Goal: Task Accomplishment & Management: Manage account settings

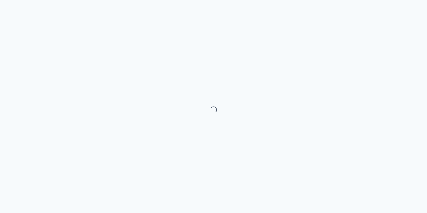
select select "month"
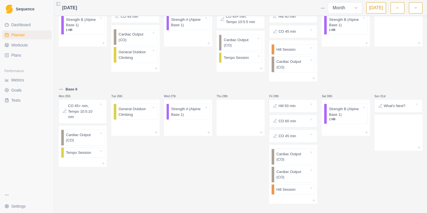
scroll to position [392, 0]
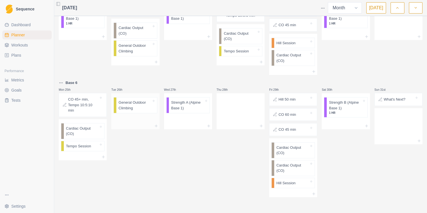
click at [137, 108] on p "General Outdoor Climbing" at bounding box center [135, 105] width 33 height 11
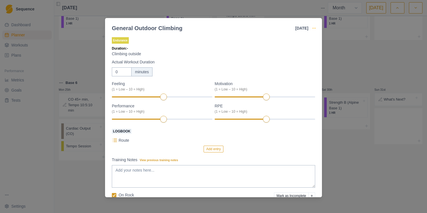
click at [314, 28] on icon "button" at bounding box center [314, 28] width 5 height 5
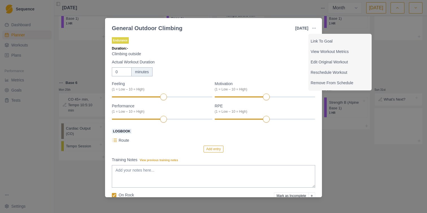
click at [343, 150] on div "General Outdoor Climbing [DATE] Link To Goal View Workout Metrics Edit Original…" at bounding box center [213, 106] width 427 height 213
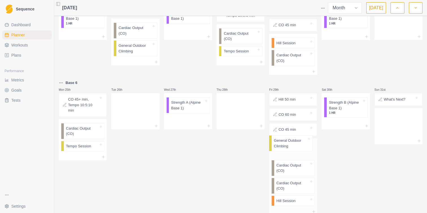
drag, startPoint x: 130, startPoint y: 103, endPoint x: 287, endPoint y: 141, distance: 161.8
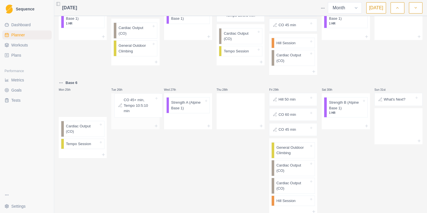
drag, startPoint x: 76, startPoint y: 105, endPoint x: 134, endPoint y: 105, distance: 57.3
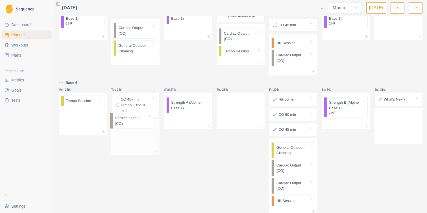
drag, startPoint x: 85, startPoint y: 110, endPoint x: 136, endPoint y: 126, distance: 54.1
drag, startPoint x: 91, startPoint y: 104, endPoint x: 139, endPoint y: 146, distance: 63.7
click at [104, 126] on icon at bounding box center [103, 126] width 5 height 5
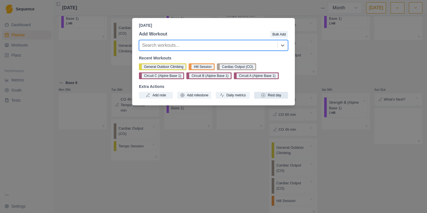
click at [272, 95] on button "Rest day" at bounding box center [271, 95] width 34 height 7
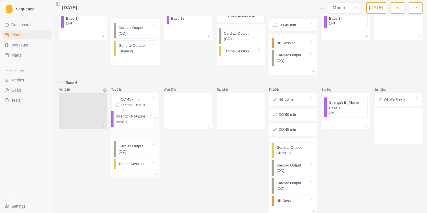
drag, startPoint x: 187, startPoint y: 110, endPoint x: 132, endPoint y: 126, distance: 57.3
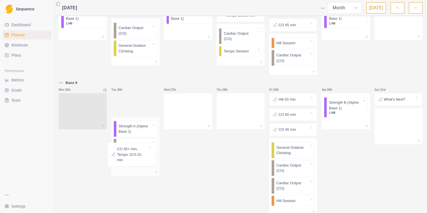
drag, startPoint x: 139, startPoint y: 103, endPoint x: 136, endPoint y: 154, distance: 51.5
click at [136, 154] on div "Tue 26th CO 45+ min, Tempo 10:5:10 min Strength A (Alpine Base 1) Cardiac Outpu…" at bounding box center [135, 148] width 48 height 136
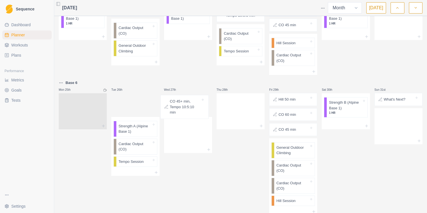
drag, startPoint x: 140, startPoint y: 107, endPoint x: 191, endPoint y: 109, distance: 50.8
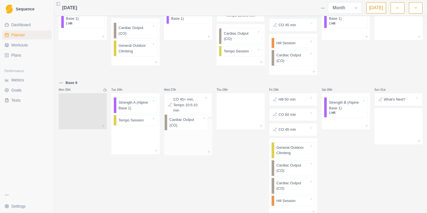
drag, startPoint x: 134, startPoint y: 127, endPoint x: 187, endPoint y: 127, distance: 52.2
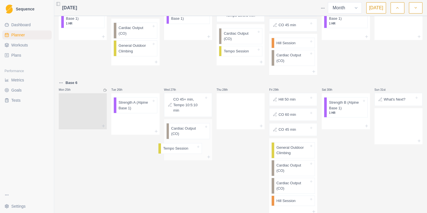
drag, startPoint x: 142, startPoint y: 125, endPoint x: 190, endPoint y: 154, distance: 56.7
drag, startPoint x: 345, startPoint y: 111, endPoint x: 243, endPoint y: 111, distance: 102.8
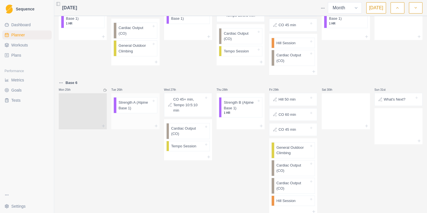
click at [140, 110] on p "Strength A (Alpine Base 1)" at bounding box center [135, 105] width 33 height 11
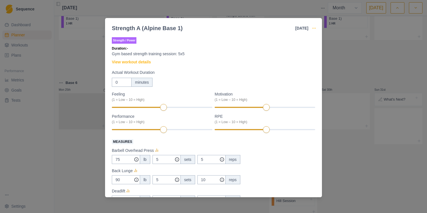
click at [315, 30] on icon "button" at bounding box center [314, 28] width 5 height 5
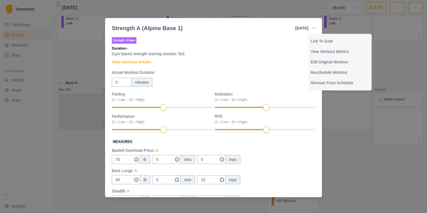
click at [341, 154] on div "Strength A (Alpine Base 1) [DATE] Link To Goal View Workout Metrics Edit Origin…" at bounding box center [213, 106] width 427 height 213
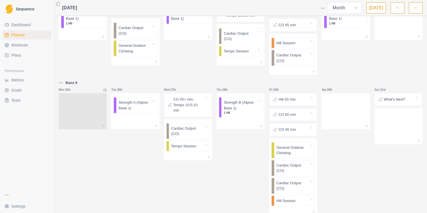
click at [341, 153] on div "Sat 30th" at bounding box center [346, 148] width 48 height 136
click at [219, 155] on div "Thu 28th Strength B (Alpine Base 1) 1 HR" at bounding box center [241, 148] width 48 height 136
click at [415, 7] on polyline "button" at bounding box center [416, 7] width 2 height 1
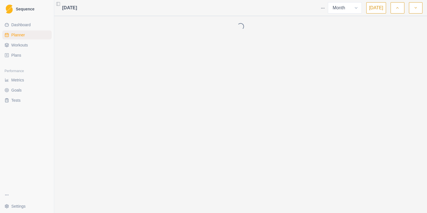
scroll to position [0, 0]
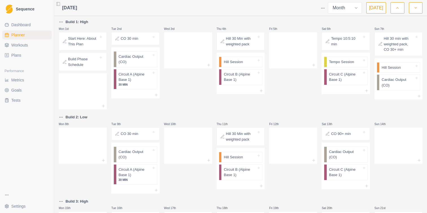
click at [398, 8] on icon "button" at bounding box center [397, 8] width 4 height 6
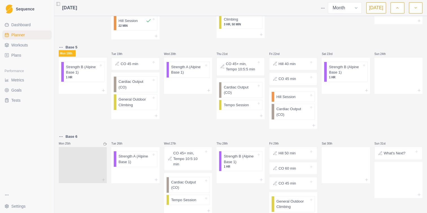
scroll to position [345, 0]
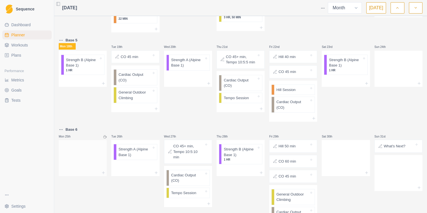
click at [100, 154] on div at bounding box center [83, 157] width 48 height 25
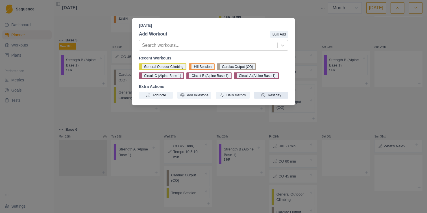
click at [277, 95] on button "Rest day" at bounding box center [271, 95] width 34 height 7
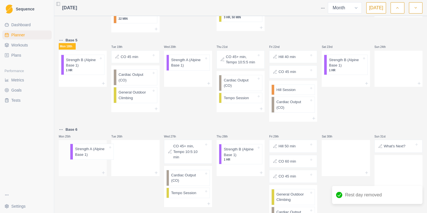
drag, startPoint x: 141, startPoint y: 152, endPoint x: 96, endPoint y: 152, distance: 45.7
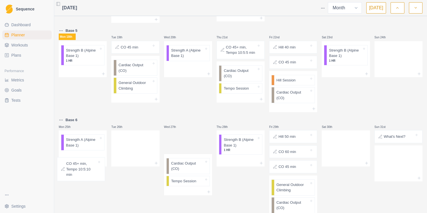
drag, startPoint x: 182, startPoint y: 152, endPoint x: 72, endPoint y: 170, distance: 110.8
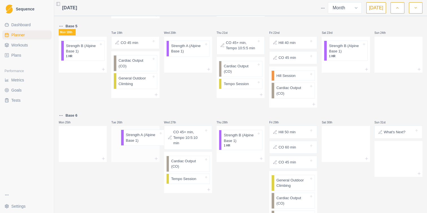
drag, startPoint x: 81, startPoint y: 135, endPoint x: 143, endPoint y: 135, distance: 61.6
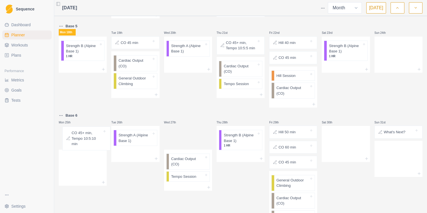
drag, startPoint x: 190, startPoint y: 139, endPoint x: 80, endPoint y: 140, distance: 109.8
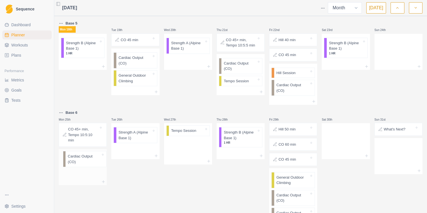
drag, startPoint x: 201, startPoint y: 138, endPoint x: 94, endPoint y: 161, distance: 109.2
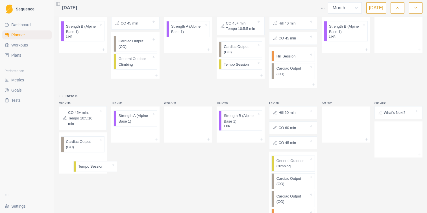
drag, startPoint x: 190, startPoint y: 134, endPoint x: 92, endPoint y: 175, distance: 106.1
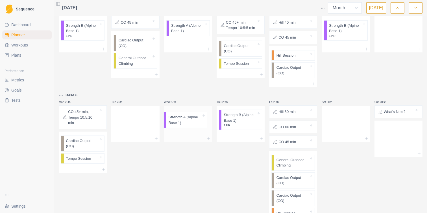
drag, startPoint x: 136, startPoint y: 120, endPoint x: 188, endPoint y: 122, distance: 52.6
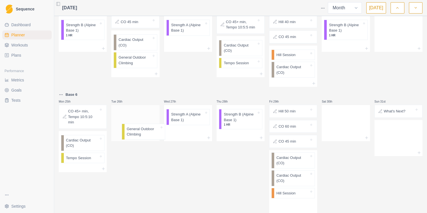
drag, startPoint x: 300, startPoint y: 163, endPoint x: 142, endPoint y: 120, distance: 164.3
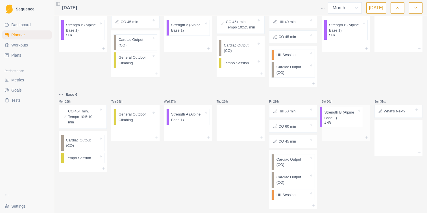
drag, startPoint x: 223, startPoint y: 119, endPoint x: 332, endPoint y: 118, distance: 108.4
click at [221, 187] on div "Thu 28th" at bounding box center [241, 150] width 48 height 118
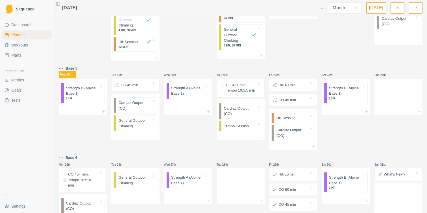
scroll to position [312, 0]
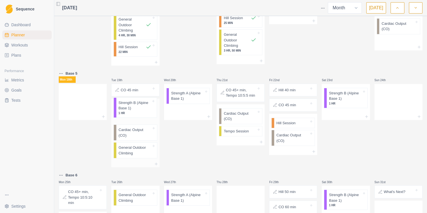
drag, startPoint x: 89, startPoint y: 100, endPoint x: 143, endPoint y: 110, distance: 55.1
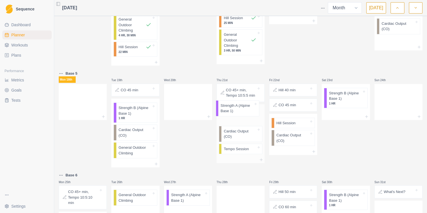
drag, startPoint x: 183, startPoint y: 94, endPoint x: 235, endPoint y: 107, distance: 53.8
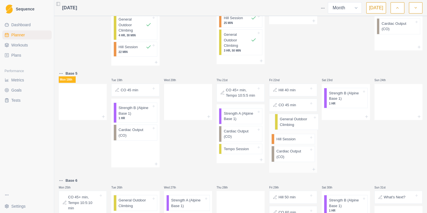
drag, startPoint x: 136, startPoint y: 152, endPoint x: 298, endPoint y: 123, distance: 165.5
click at [298, 123] on div "Base 2 Mon 28th Strength A (Alpine Base 1) 1 HR, 34 MIN Tue 29th CO 45 min Card…" at bounding box center [241, 1] width 364 height 589
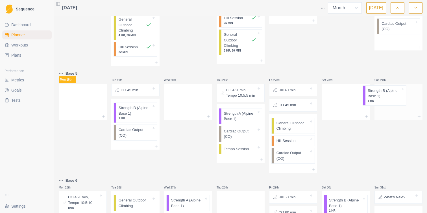
drag, startPoint x: 345, startPoint y: 97, endPoint x: 385, endPoint y: 94, distance: 40.2
click at [385, 94] on div "Base 2 Mon 28th Strength A (Alpine Base 1) 1 HR, 34 MIN Tue 29th CO 45 min Card…" at bounding box center [241, 1] width 364 height 589
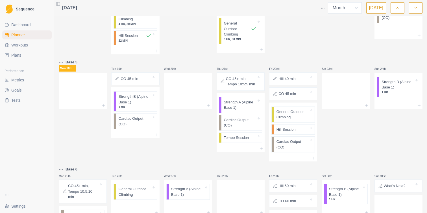
scroll to position [316, 0]
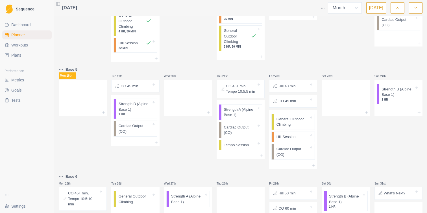
click at [354, 152] on div "Sat 23rd" at bounding box center [346, 117] width 48 height 103
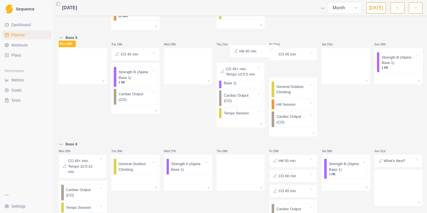
scroll to position [346, 0]
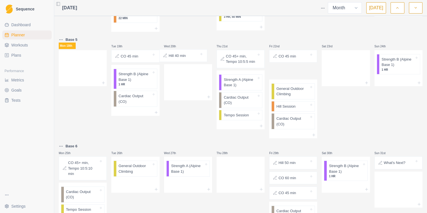
drag, startPoint x: 292, startPoint y: 56, endPoint x: 178, endPoint y: 61, distance: 114.8
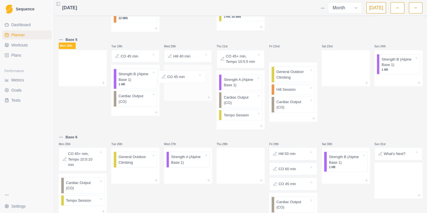
drag, startPoint x: 299, startPoint y: 56, endPoint x: 184, endPoint y: 74, distance: 116.0
drag, startPoint x: 292, startPoint y: 59, endPoint x: 178, endPoint y: 79, distance: 115.7
drag, startPoint x: 294, startPoint y: 57, endPoint x: 176, endPoint y: 69, distance: 118.3
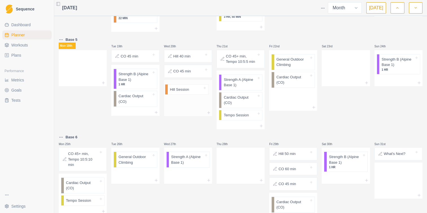
drag, startPoint x: 289, startPoint y: 77, endPoint x: 179, endPoint y: 90, distance: 111.1
drag, startPoint x: 286, startPoint y: 79, endPoint x: 183, endPoint y: 106, distance: 106.7
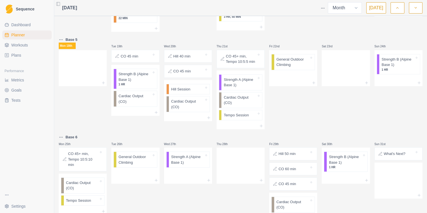
click at [299, 99] on div "Fri 22nd General Outdoor Climbing" at bounding box center [293, 82] width 48 height 93
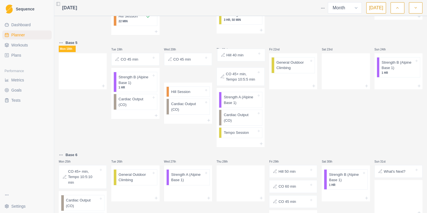
scroll to position [341, 0]
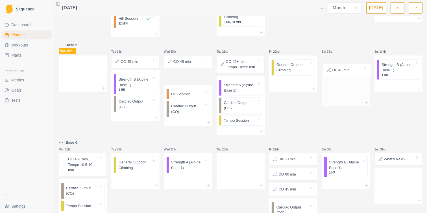
drag, startPoint x: 173, startPoint y: 57, endPoint x: 334, endPoint y: 70, distance: 161.2
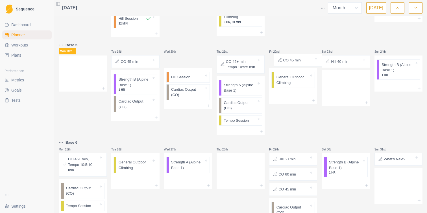
drag, startPoint x: 191, startPoint y: 62, endPoint x: 301, endPoint y: 62, distance: 109.8
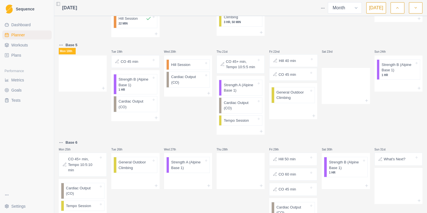
drag, startPoint x: 347, startPoint y: 64, endPoint x: 289, endPoint y: 64, distance: 57.9
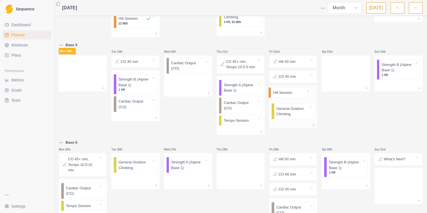
drag, startPoint x: 175, startPoint y: 64, endPoint x: 282, endPoint y: 93, distance: 111.1
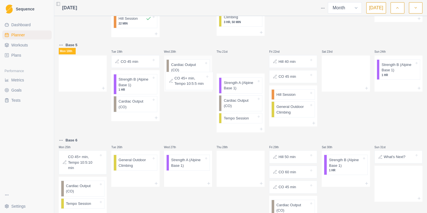
drag, startPoint x: 236, startPoint y: 66, endPoint x: 178, endPoint y: 85, distance: 61.3
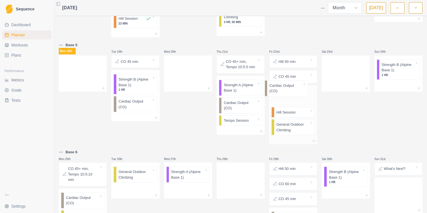
drag, startPoint x: 180, startPoint y: 69, endPoint x: 281, endPoint y: 93, distance: 103.0
drag, startPoint x: 242, startPoint y: 105, endPoint x: 189, endPoint y: 79, distance: 59.5
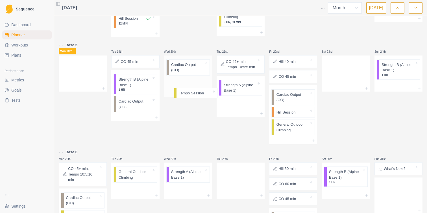
drag, startPoint x: 240, startPoint y: 106, endPoint x: 191, endPoint y: 95, distance: 50.8
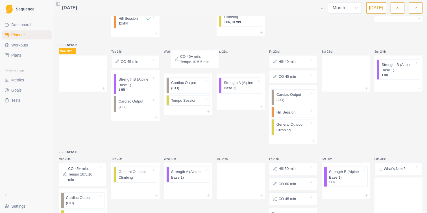
drag, startPoint x: 250, startPoint y: 67, endPoint x: 199, endPoint y: 66, distance: 51.7
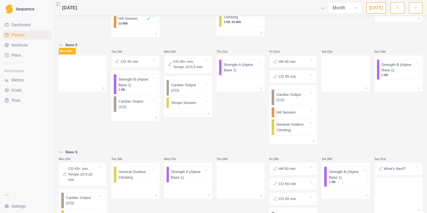
click at [254, 141] on div "Thu 21st Strength A (Alpine Base 1)" at bounding box center [241, 93] width 48 height 103
drag, startPoint x: 183, startPoint y: 114, endPoint x: 243, endPoint y: 137, distance: 64.8
click at [243, 137] on div "Thu 21st Strength A (Alpine Base 1)" at bounding box center [241, 93] width 48 height 103
click at [184, 112] on div at bounding box center [188, 113] width 48 height 7
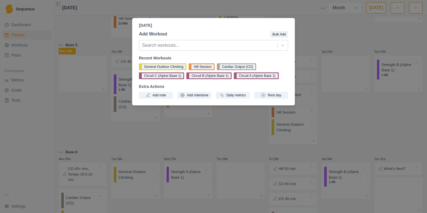
click at [242, 141] on div "[DATE] Add Workout Bulk Add Search workouts... Recent Workouts General Outdoor …" at bounding box center [213, 106] width 427 height 213
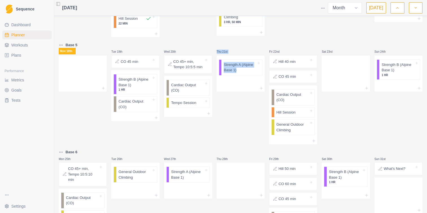
drag, startPoint x: 180, startPoint y: 116, endPoint x: 235, endPoint y: 134, distance: 57.4
click at [235, 134] on div "Thu 21st Strength A (Alpine Base 1)" at bounding box center [241, 93] width 48 height 103
click at [226, 120] on div "Thu 21st Strength A (Alpine Base 1)" at bounding box center [241, 93] width 48 height 103
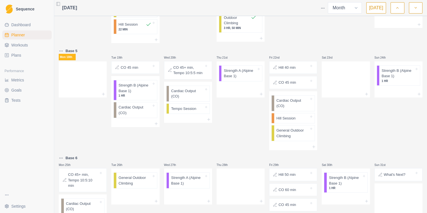
scroll to position [335, 0]
click at [227, 122] on div "Thu 21st Strength A (Alpine Base 1)" at bounding box center [241, 98] width 48 height 103
click at [228, 125] on div "Thu 21st Strength A (Alpine Base 1)" at bounding box center [241, 98] width 48 height 103
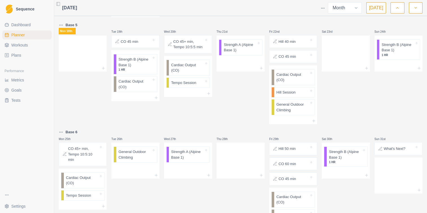
scroll to position [362, 0]
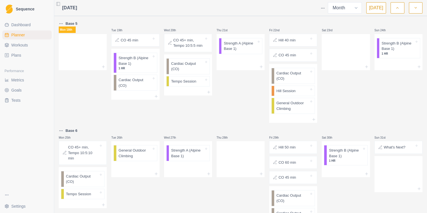
click at [233, 100] on div "Thu 21st Strength A (Alpine Base 1)" at bounding box center [241, 71] width 48 height 103
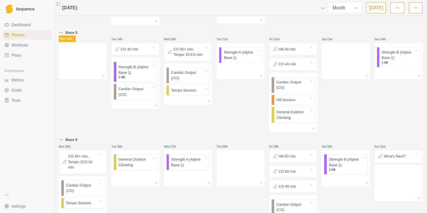
scroll to position [350, 0]
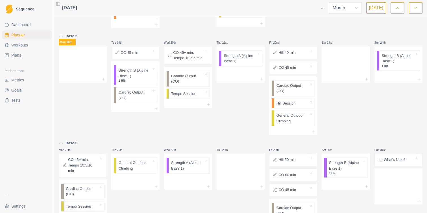
click at [417, 8] on icon "button" at bounding box center [416, 8] width 4 height 6
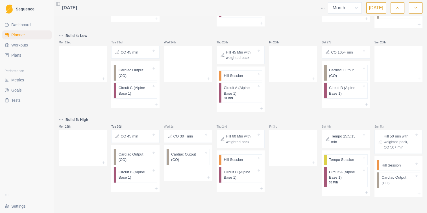
scroll to position [252, 0]
click at [417, 8] on icon "button" at bounding box center [416, 8] width 4 height 6
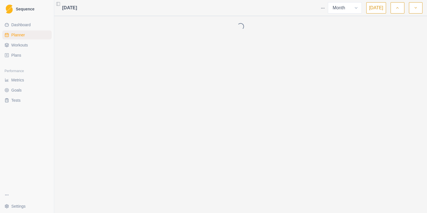
scroll to position [0, 0]
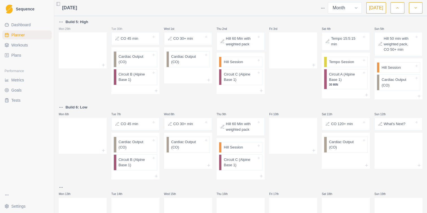
click at [417, 9] on icon "button" at bounding box center [416, 8] width 4 height 6
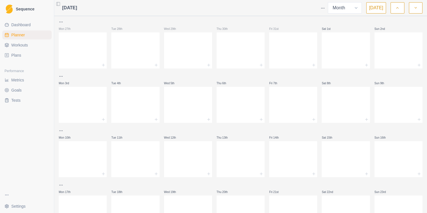
click at [396, 10] on icon "button" at bounding box center [397, 8] width 4 height 6
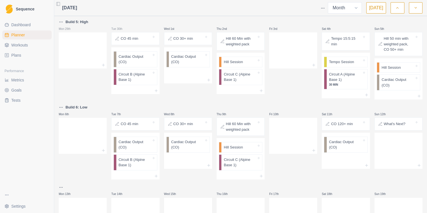
click at [398, 10] on icon "button" at bounding box center [397, 8] width 4 height 6
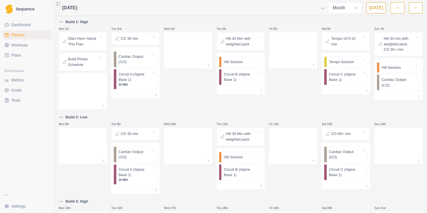
click at [415, 6] on icon "button" at bounding box center [416, 8] width 4 height 6
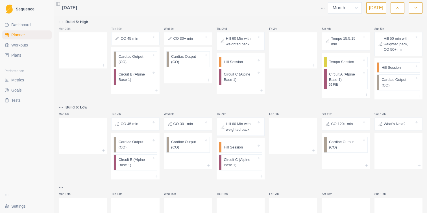
click at [396, 6] on icon "button" at bounding box center [397, 8] width 4 height 6
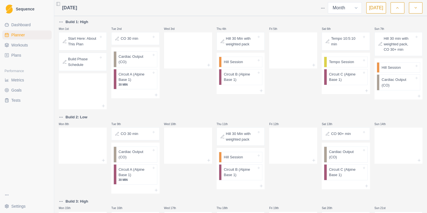
click at [396, 12] on button "button" at bounding box center [398, 7] width 14 height 11
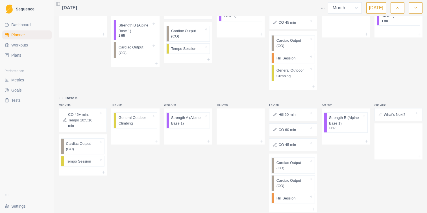
scroll to position [410, 0]
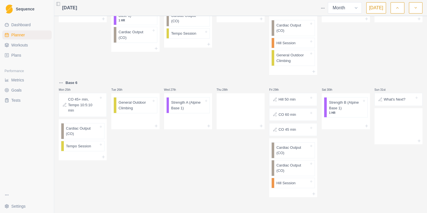
click at [358, 64] on div "Sat 23rd" at bounding box center [346, 23] width 48 height 103
click at [413, 7] on button "button" at bounding box center [416, 7] width 14 height 11
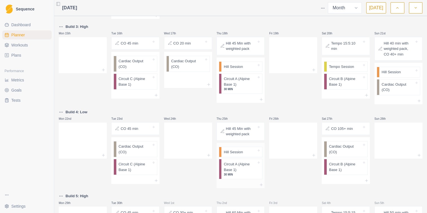
scroll to position [252, 0]
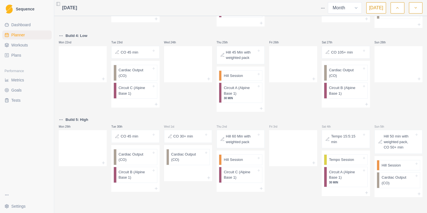
click at [417, 8] on icon "button" at bounding box center [416, 8] width 4 height 6
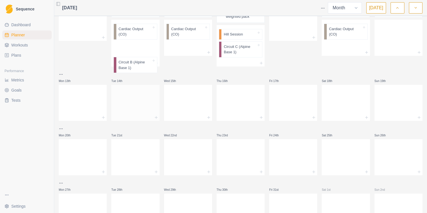
scroll to position [113, 0]
drag, startPoint x: 130, startPoint y: 48, endPoint x: 128, endPoint y: 158, distance: 110.1
click at [128, 158] on div "Build 5: High Mon 29th Tue 30th CO 45 min Cardiac Output (CO) Circuit B (Alpine…" at bounding box center [241, 68] width 364 height 325
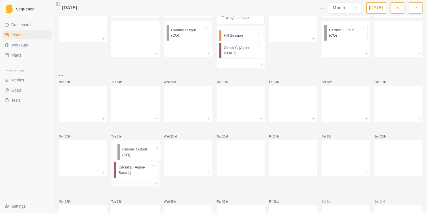
drag, startPoint x: 136, startPoint y: 34, endPoint x: 138, endPoint y: 157, distance: 123.4
click at [138, 157] on div "Build 5: High Mon 29th Tue 30th CO 45 min Cardiac Output (CO) Circuit B (Alpine…" at bounding box center [241, 74] width 364 height 335
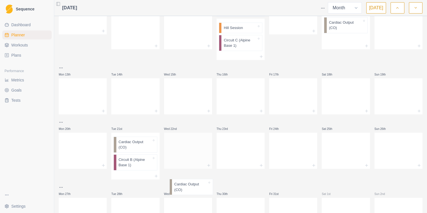
scroll to position [123, 0]
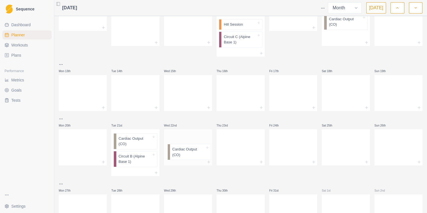
drag, startPoint x: 182, startPoint y: 37, endPoint x: 181, endPoint y: 152, distance: 115.5
click at [181, 152] on div "Build 5: High Mon 29th Tue 30th CO 45 min Cardiac Output (CO) Circuit B (Alpine…" at bounding box center [241, 63] width 364 height 335
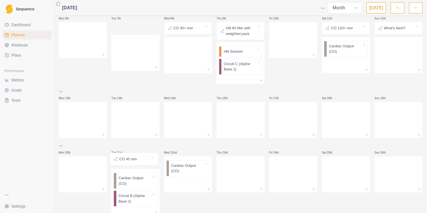
scroll to position [97, 0]
drag, startPoint x: 123, startPoint y: 33, endPoint x: 122, endPoint y: 160, distance: 127.1
click at [122, 160] on div "Build 5: High Mon 29th Tue 30th CO 45 min Cardiac Output (CO) Circuit B (Alpine…" at bounding box center [241, 96] width 364 height 348
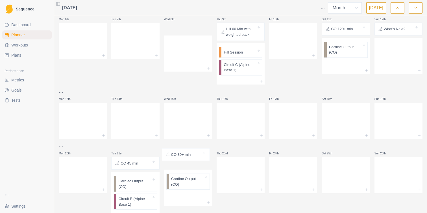
drag, startPoint x: 180, startPoint y: 28, endPoint x: 178, endPoint y: 157, distance: 128.8
click at [178, 157] on div "Build 5: High Mon 29th Tue 30th CO 45 min Cardiac Output (CO) Circuit B ([GEOGR…" at bounding box center [241, 98] width 364 height 350
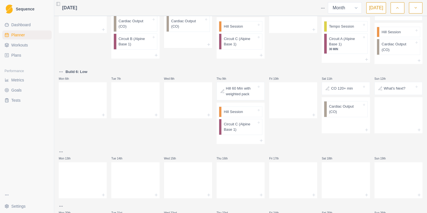
scroll to position [0, 0]
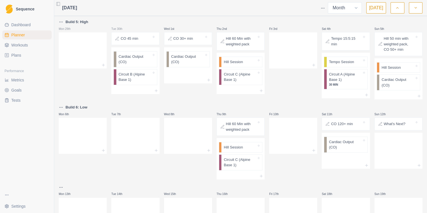
click at [394, 10] on button "button" at bounding box center [398, 7] width 14 height 11
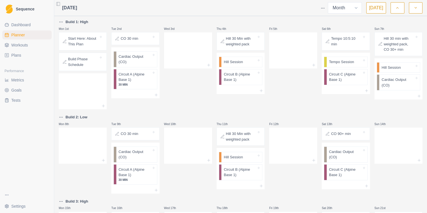
click at [394, 7] on button "button" at bounding box center [398, 7] width 14 height 11
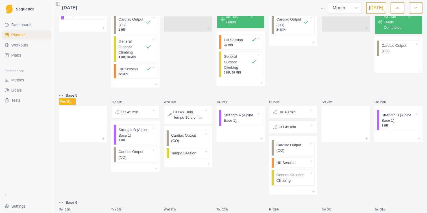
scroll to position [410, 0]
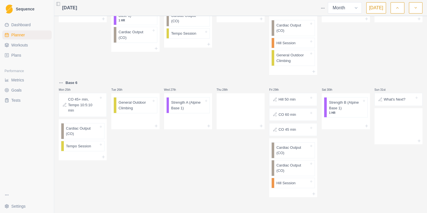
click at [414, 7] on icon "button" at bounding box center [416, 8] width 4 height 6
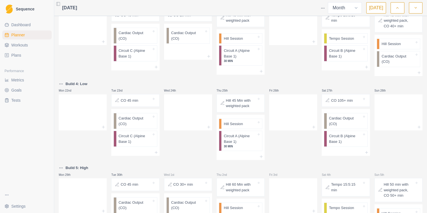
scroll to position [252, 0]
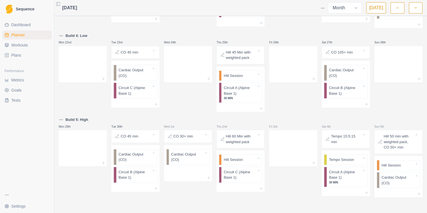
click at [417, 12] on button "button" at bounding box center [416, 7] width 14 height 11
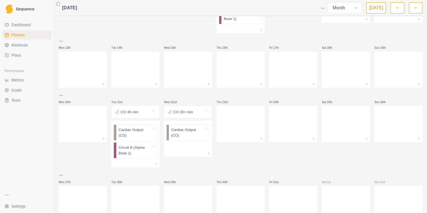
scroll to position [171, 0]
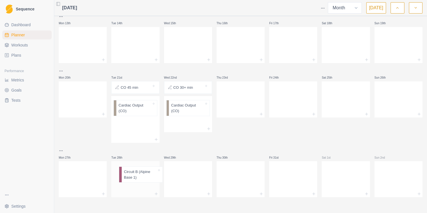
drag, startPoint x: 130, startPoint y: 124, endPoint x: 135, endPoint y: 176, distance: 52.2
click at [135, 176] on div "Build 5: High Mon 29th Tue 30th CO 45 min Cardiac Output (CO) Circuit B ([GEOGR…" at bounding box center [241, 23] width 364 height 350
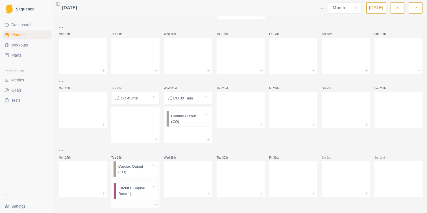
drag, startPoint x: 138, startPoint y: 117, endPoint x: 138, endPoint y: 170, distance: 53.4
click at [138, 170] on div "Build 5: High Mon 29th Tue 30th CO 45 min Cardiac Output (CO) Circuit B ([GEOGR…" at bounding box center [241, 33] width 364 height 350
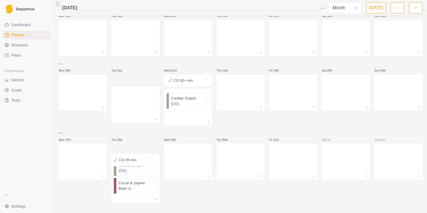
scroll to position [179, 0]
drag, startPoint x: 142, startPoint y: 96, endPoint x: 142, endPoint y: 147, distance: 51.1
click at [142, 147] on div "Build 5: High Mon 29th Tue 30th CO 45 min Cardiac Output (CO) Circuit B ([GEOGR…" at bounding box center [241, 21] width 364 height 363
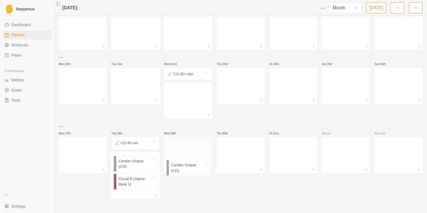
drag, startPoint x: 178, startPoint y: 101, endPoint x: 178, endPoint y: 172, distance: 70.6
click at [178, 172] on div "Build 5: High Mon 29th Tue 30th CO 45 min Cardiac Output (CO) Circuit B ([GEOGR…" at bounding box center [241, 16] width 364 height 365
drag, startPoint x: 195, startPoint y: 71, endPoint x: 194, endPoint y: 141, distance: 69.2
click at [194, 141] on div "Build 5: High Mon 29th Tue 30th CO 45 min Cardiac Output (CO) Circuit B ([GEOGR…" at bounding box center [241, 16] width 364 height 363
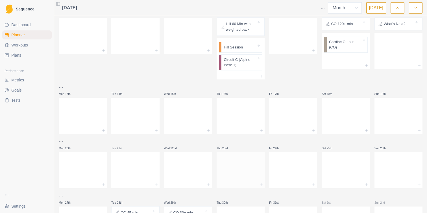
scroll to position [114, 0]
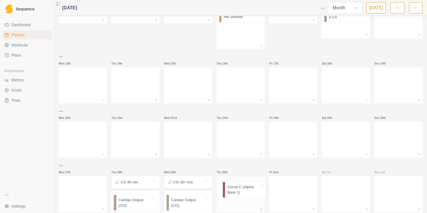
drag, startPoint x: 239, startPoint y: 47, endPoint x: 243, endPoint y: 190, distance: 143.2
click at [243, 190] on div "Build 5: High Mon 29th Tue 30th CO 45 min Cardiac Output (CO) Circuit B ([GEOGR…" at bounding box center [241, 63] width 364 height 350
drag, startPoint x: 248, startPoint y: 46, endPoint x: 248, endPoint y: 191, distance: 144.3
click at [248, 191] on div "Build 5: High Mon 29th Tue 30th CO 45 min Cardiac Output (CO) Circuit B ([GEOGR…" at bounding box center [241, 64] width 364 height 345
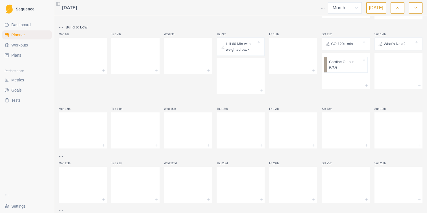
scroll to position [64, 0]
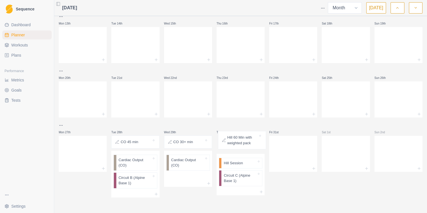
drag, startPoint x: 246, startPoint y: 63, endPoint x: 248, endPoint y: 143, distance: 80.2
click at [248, 143] on div "Build 5: High Mon 29th Tue 30th CO 45 min Cardiac Output (CO) Circuit B ([GEOGR…" at bounding box center [241, 26] width 364 height 343
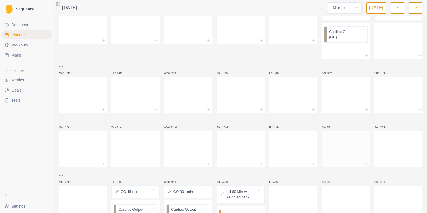
scroll to position [112, 0]
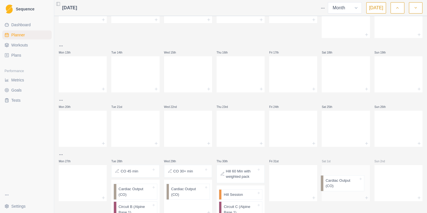
drag, startPoint x: 352, startPoint y: 29, endPoint x: 349, endPoint y: 182, distance: 152.5
click at [349, 182] on div "Build 5: High Mon 29th Tue 30th CO 45 min Cardiac Output (CO) Circuit B ([GEOGR…" at bounding box center [241, 57] width 364 height 339
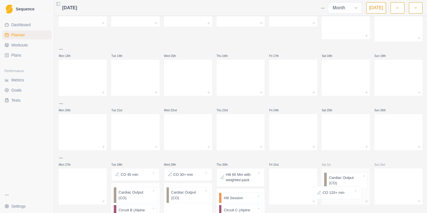
scroll to position [160, 0]
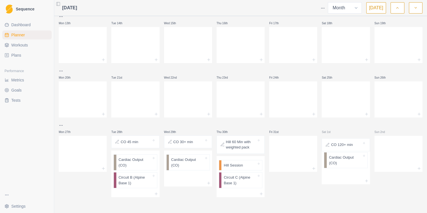
drag, startPoint x: 350, startPoint y: 84, endPoint x: 350, endPoint y: 147, distance: 63.8
click at [350, 147] on div "Build 5: High Mon 29th Tue 30th CO 45 min Cardiac Output (CO) Circuit B ([GEOGR…" at bounding box center [241, 27] width 364 height 339
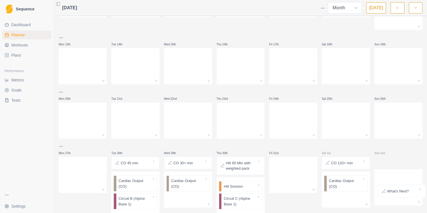
scroll to position [158, 0]
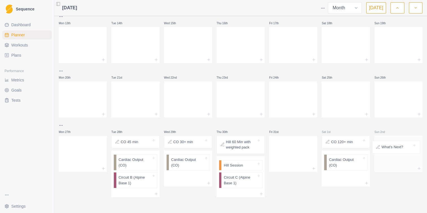
drag, startPoint x: 389, startPoint y: 88, endPoint x: 387, endPoint y: 152, distance: 64.1
click at [387, 152] on div "Build 5: High Mon 29th Tue 30th CO 45 min Cardiac Output (CO) Circuit B ([GEOGR…" at bounding box center [241, 29] width 364 height 337
drag, startPoint x: 389, startPoint y: 81, endPoint x: 389, endPoint y: 144, distance: 63.3
click at [389, 144] on div "Build 5: High Mon 29th Tue 30th CO 45 min Cardiac Output (CO) Circuit B ([GEOGR…" at bounding box center [241, 29] width 364 height 337
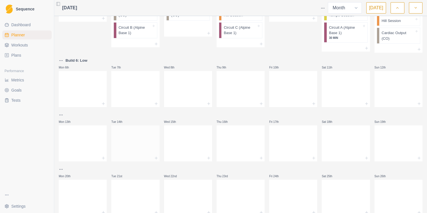
scroll to position [55, 0]
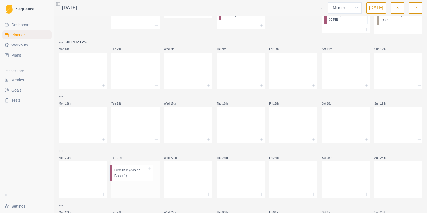
drag, startPoint x: 145, startPoint y: 23, endPoint x: 141, endPoint y: 176, distance: 152.5
click at [141, 176] on div "Build 5: High Mon 29th Tue 30th CO 45 min Cardiac Output (CO) Circuit B ([GEOGR…" at bounding box center [241, 115] width 364 height 325
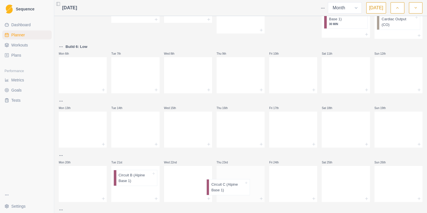
drag, startPoint x: 235, startPoint y: 30, endPoint x: 228, endPoint y: 184, distance: 153.8
click at [228, 184] on div "Build 5: High Mon 29th Tue 30th CO 45 min Cardiac Output ([GEOGRAPHIC_DATA]) We…" at bounding box center [241, 120] width 364 height 325
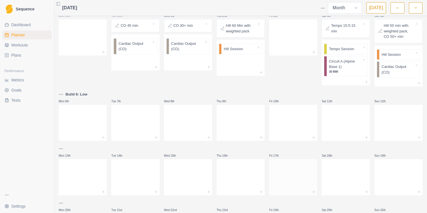
scroll to position [1, 0]
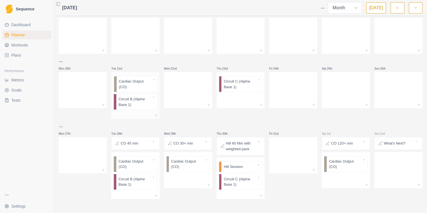
drag, startPoint x: 142, startPoint y: 62, endPoint x: 142, endPoint y: 89, distance: 27.4
click at [142, 89] on div "Build 5: High Mon 29th Tue 30th CO 45 min Cardiac Output ([GEOGRAPHIC_DATA]) We…" at bounding box center [241, 31] width 364 height 335
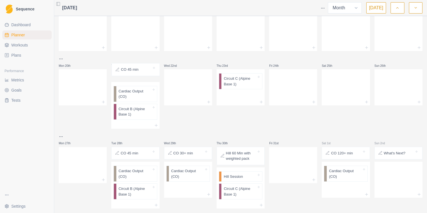
drag, startPoint x: 144, startPoint y: 40, endPoint x: 144, endPoint y: 75, distance: 35.0
click at [144, 75] on div "Build 5: High Mon 29th Tue 30th CO 45 min Wed 1st CO 30+ min Cardiac Output ([G…" at bounding box center [241, 35] width 364 height 348
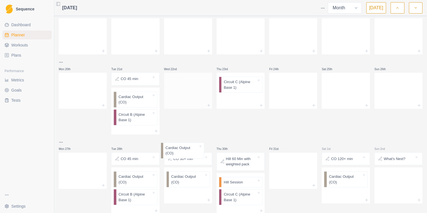
scroll to position [161, 0]
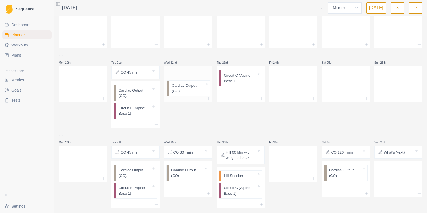
drag, startPoint x: 188, startPoint y: 56, endPoint x: 189, endPoint y: 90, distance: 34.5
click at [189, 90] on div "Build 5: High Mon 29th Tue 30th Wed 1st CO 30+ min Cardiac Output ([GEOGRAPHIC_…" at bounding box center [241, 33] width 364 height 350
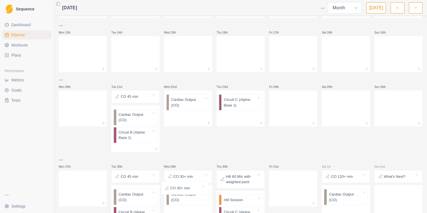
scroll to position [145, 0]
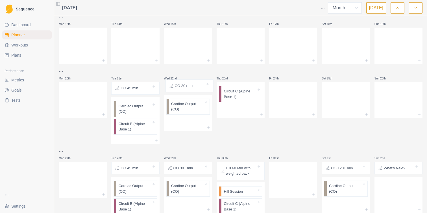
drag, startPoint x: 190, startPoint y: 36, endPoint x: 191, endPoint y: 91, distance: 54.5
click at [191, 91] on div "Build 5: High Mon 29th Tue 30th Wed 1st CO 30+ min Thu 2nd Hill 60 Min with wei…" at bounding box center [241, 49] width 364 height 350
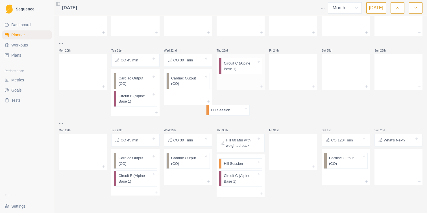
scroll to position [171, 0]
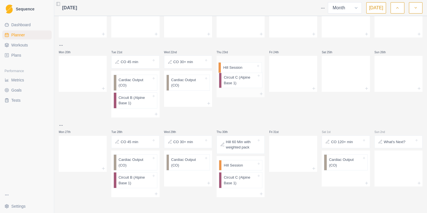
drag, startPoint x: 237, startPoint y: 54, endPoint x: 236, endPoint y: 72, distance: 17.5
click at [236, 72] on div "Build 5: High Mon 29th Tue 30th Wed 1st Thu 2nd Hill 60 Min with weighted pack …" at bounding box center [241, 23] width 364 height 350
drag, startPoint x: 241, startPoint y: 40, endPoint x: 240, endPoint y: 64, distance: 24.0
click at [240, 64] on div "Build 5: High Mon 29th Tue 30th Wed 1st Thu 2nd Hill 60 Min with weighted pack …" at bounding box center [241, 23] width 364 height 350
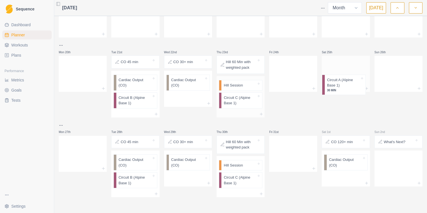
drag, startPoint x: 348, startPoint y: 77, endPoint x: 346, endPoint y: 81, distance: 4.7
click at [346, 81] on div "Build 5: High Mon 29th Tue 30th Wed 1st Thu 2nd Fri 3rd Sat 4th Tempo 15:5:15 m…" at bounding box center [241, 23] width 364 height 350
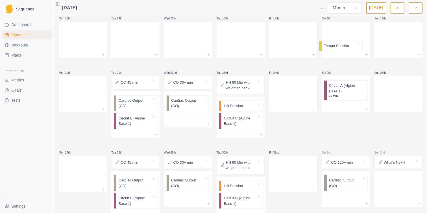
scroll to position [150, 0]
drag, startPoint x: 347, startPoint y: 61, endPoint x: 348, endPoint y: 85, distance: 24.6
click at [348, 85] on div "Build 5: High Mon 29th Tue 30th Wed 1st Thu 2nd Fri 3rd Sat 4th Tempo 15:5:15 m…" at bounding box center [241, 43] width 364 height 350
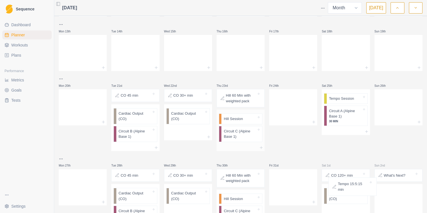
scroll to position [139, 0]
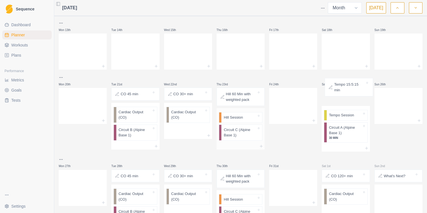
drag, startPoint x: 348, startPoint y: 40, endPoint x: 350, endPoint y: 91, distance: 50.3
click at [350, 91] on div "Build 5: High Mon 29th Tue 30th Wed 1st Thu 2nd Fri 3rd Sat 4th Tempo 15:5:15 […" at bounding box center [241, 56] width 364 height 352
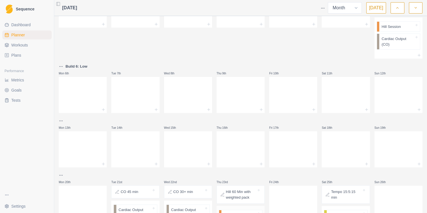
scroll to position [40, 0]
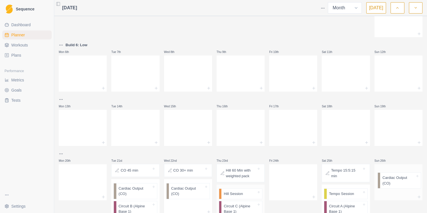
drag, startPoint x: 388, startPoint y: 42, endPoint x: 388, endPoint y: 182, distance: 139.5
click at [388, 182] on div "Build 5: High Mon 29th Tue 30th Wed 1st Thu 2nd Fri 3rd Sat 4th Sun 5th Hill 50…" at bounding box center [241, 133] width 364 height 354
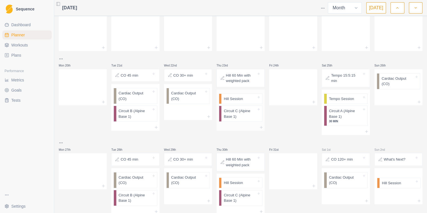
scroll to position [0, 0]
drag, startPoint x: 393, startPoint y: 63, endPoint x: 392, endPoint y: 81, distance: 17.8
click at [392, 81] on div "Build 5: High Mon 29th Tue 30th Wed 1st Thu 2nd Fri 3rd Sat 4th Sun 5th Hill 50…" at bounding box center [241, 39] width 364 height 349
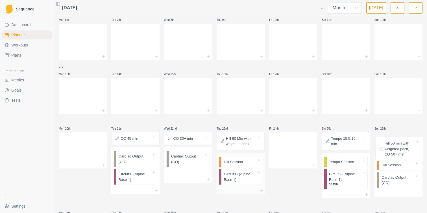
drag, startPoint x: 394, startPoint y: 42, endPoint x: 394, endPoint y: 146, distance: 104.5
click at [394, 146] on div "Build 5: High Mon 29th Tue 30th Wed 1st Thu 2nd Fri 3rd Sat 4th Sun 5th Hill 50…" at bounding box center [241, 105] width 364 height 347
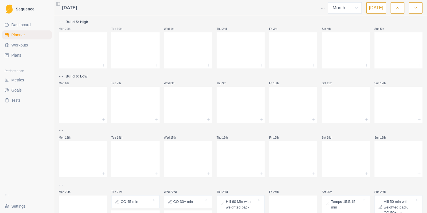
click at [396, 6] on icon "button" at bounding box center [397, 8] width 4 height 6
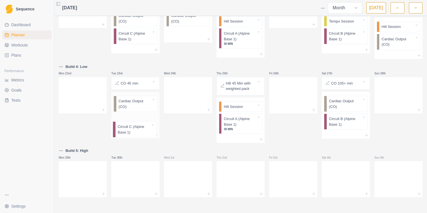
drag, startPoint x: 145, startPoint y: 125, endPoint x: 144, endPoint y: 134, distance: 9.9
click at [144, 134] on div "Cardiac Output (CO) Circuit C (Alpine Base 1)" at bounding box center [135, 115] width 48 height 47
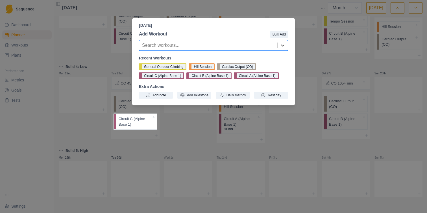
click at [190, 128] on div "[DATE] Add Workout Bulk Add Search workouts... Recent Workouts General Outdoor …" at bounding box center [213, 106] width 427 height 213
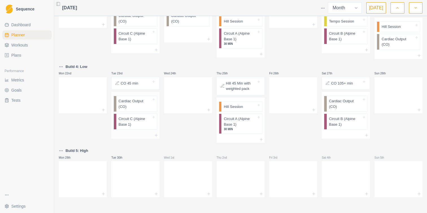
click at [138, 120] on div "Cardiac Output (CO) Circuit C (Alpine Base 1)" at bounding box center [135, 112] width 48 height 40
click at [155, 117] on div "Cardiac Output (CO) Circuit C (Alpine Base 1)" at bounding box center [135, 112] width 48 height 40
click at [144, 120] on div "Cardiac Output (CO) Circuit C (Alpine Base 1)" at bounding box center [135, 112] width 48 height 40
drag, startPoint x: 144, startPoint y: 120, endPoint x: 143, endPoint y: 116, distance: 3.5
click at [144, 117] on div "Cardiac Output (CO) Circuit C (Alpine Base 1)" at bounding box center [135, 112] width 48 height 40
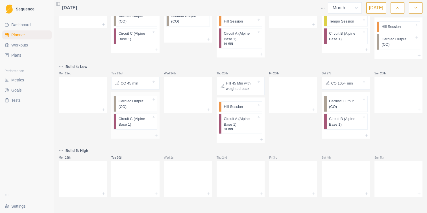
drag, startPoint x: 132, startPoint y: 120, endPoint x: 140, endPoint y: 132, distance: 14.7
click at [140, 132] on div "Cardiac Output (CO) Circuit C (Alpine Base 1)" at bounding box center [135, 115] width 48 height 47
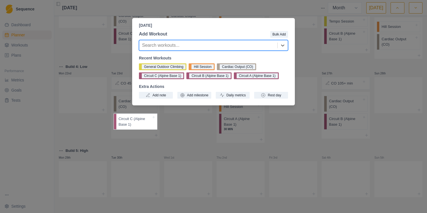
click at [179, 137] on div "[DATE] Add Workout Bulk Add Search workouts... Recent Workouts General Outdoor …" at bounding box center [213, 106] width 427 height 213
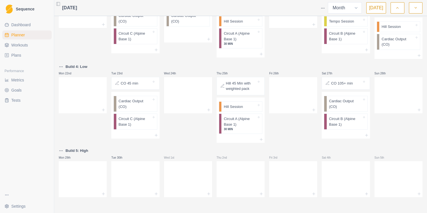
click at [179, 137] on div "Wed 24th" at bounding box center [188, 104] width 48 height 80
click at [140, 124] on div "Cardiac Output (CO) Circuit C (Alpine Base 1)" at bounding box center [135, 112] width 48 height 40
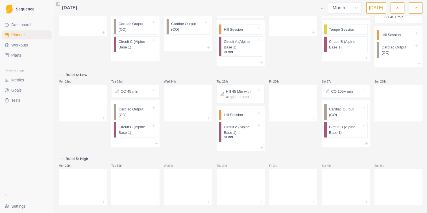
scroll to position [221, 0]
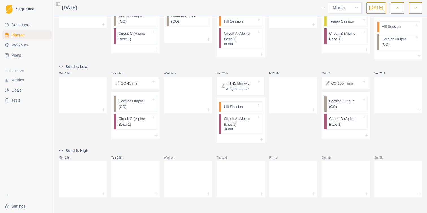
click at [418, 7] on button "button" at bounding box center [416, 7] width 14 height 11
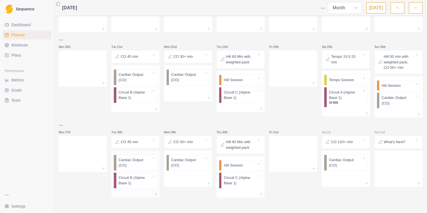
scroll to position [145, 0]
click at [142, 181] on p "Circuit B (Alpine Base 1)" at bounding box center [135, 180] width 33 height 11
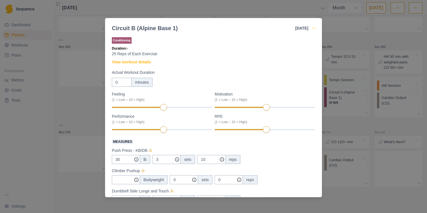
click at [316, 29] on icon "button" at bounding box center [314, 28] width 5 height 5
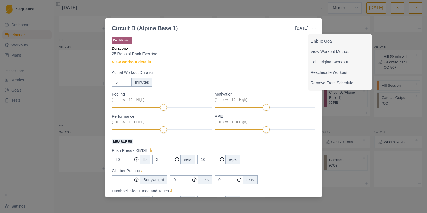
click at [75, 115] on div "Circuit B (Alpine Base 1) [DATE] Link To Goal View Workout Metrics Edit Origina…" at bounding box center [213, 106] width 427 height 213
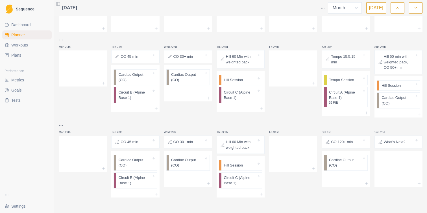
click at [25, 55] on link "Plans" at bounding box center [26, 55] width 49 height 9
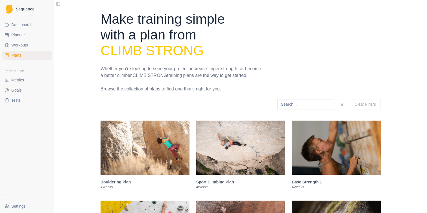
click at [23, 34] on span "Planner" at bounding box center [18, 35] width 14 height 6
select select "month"
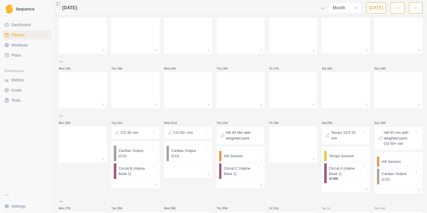
scroll to position [145, 0]
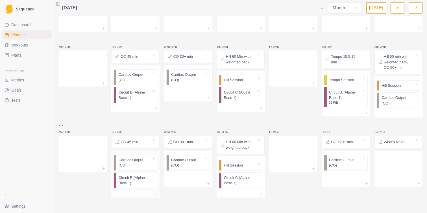
click at [141, 184] on p "Circuit B (Alpine Base 1)" at bounding box center [135, 180] width 33 height 11
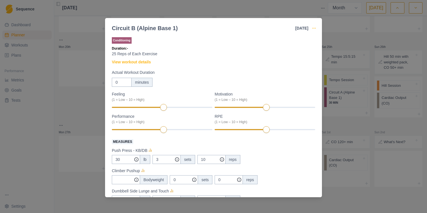
click at [314, 29] on icon "button" at bounding box center [314, 28] width 5 height 5
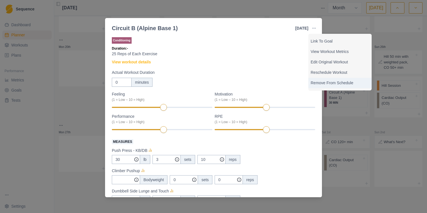
click at [321, 82] on p "Remove From Schedule" at bounding box center [340, 83] width 59 height 6
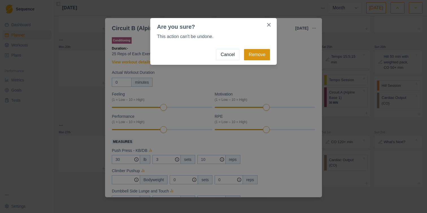
click at [259, 55] on button "Remove" at bounding box center [257, 54] width 26 height 11
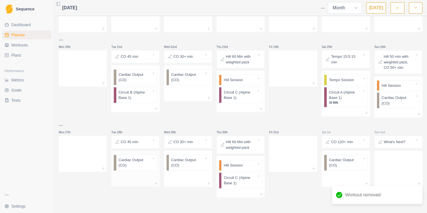
click at [138, 168] on div "Cardiac Output (CO)" at bounding box center [136, 163] width 41 height 16
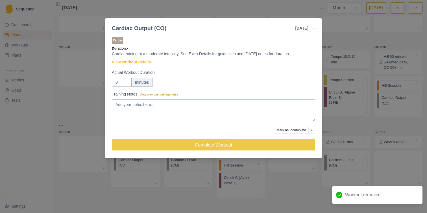
click at [313, 27] on icon "button" at bounding box center [314, 28] width 5 height 5
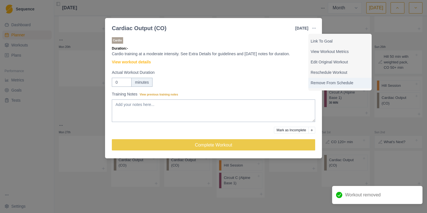
click at [314, 83] on p "Remove From Schedule" at bounding box center [340, 83] width 59 height 6
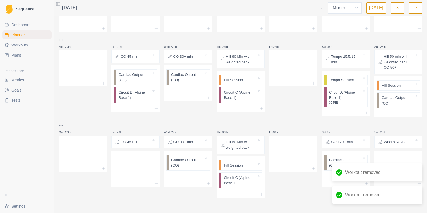
click at [152, 143] on div "CO 45 min" at bounding box center [135, 142] width 43 height 8
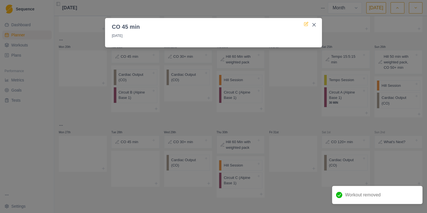
click at [308, 25] on icon at bounding box center [305, 24] width 3 height 3
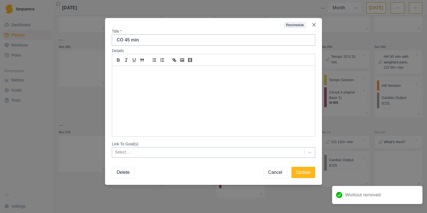
click at [123, 174] on button "Delete" at bounding box center [123, 172] width 23 height 11
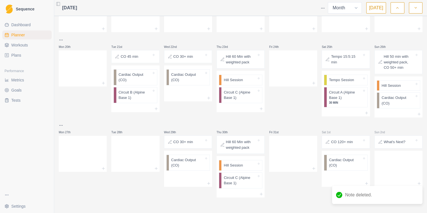
click at [190, 145] on div "CO 30+ min" at bounding box center [188, 142] width 43 height 8
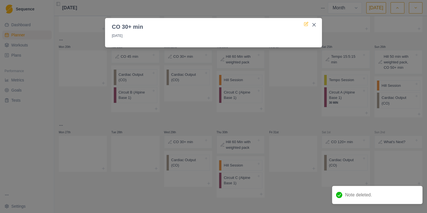
click at [304, 26] on icon at bounding box center [305, 24] width 3 height 3
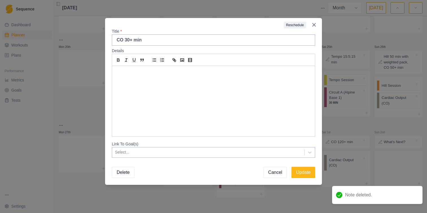
click at [131, 173] on button "Delete" at bounding box center [123, 172] width 23 height 11
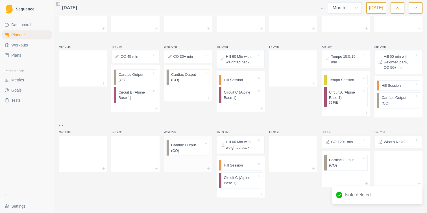
click at [194, 153] on p "Cardiac Output (CO)" at bounding box center [187, 148] width 33 height 11
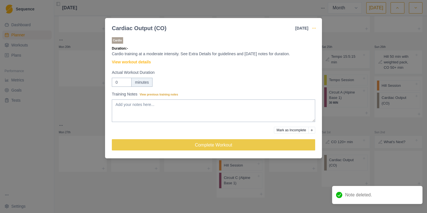
click at [313, 26] on icon "button" at bounding box center [314, 28] width 5 height 5
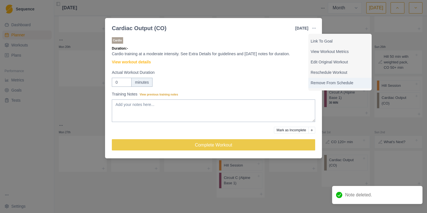
click at [318, 83] on p "Remove From Schedule" at bounding box center [340, 83] width 59 height 6
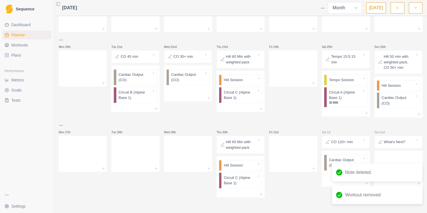
click at [228, 144] on p "Hill 60 Min with weighted pack" at bounding box center [241, 144] width 30 height 11
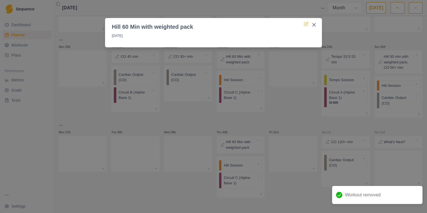
click at [307, 22] on icon at bounding box center [306, 23] width 3 height 3
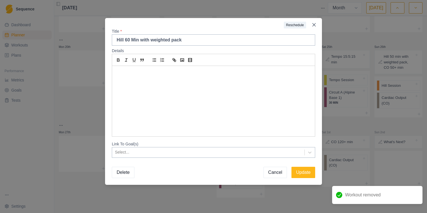
click at [121, 172] on button "Delete" at bounding box center [123, 172] width 23 height 11
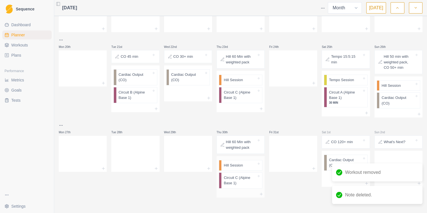
scroll to position [135, 0]
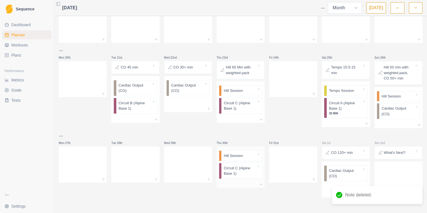
click at [243, 157] on p "Hill Session" at bounding box center [233, 156] width 19 height 6
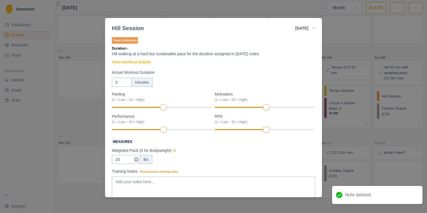
click at [316, 30] on icon "button" at bounding box center [314, 28] width 5 height 5
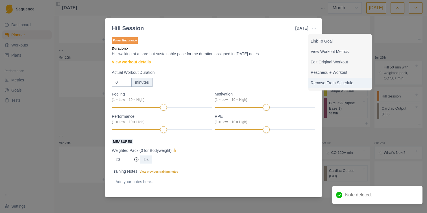
click at [325, 80] on p "Remove From Schedule" at bounding box center [340, 83] width 59 height 6
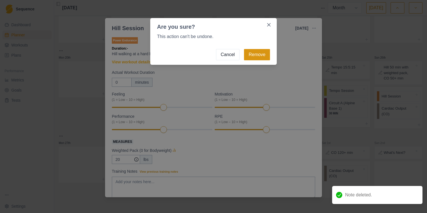
click at [253, 56] on button "Remove" at bounding box center [257, 54] width 26 height 11
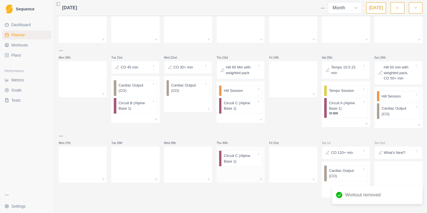
click at [244, 162] on p "Circuit C (Alpine Base 1)" at bounding box center [240, 158] width 33 height 11
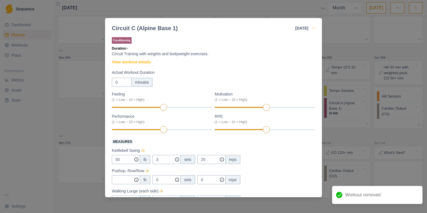
click at [316, 30] on icon "button" at bounding box center [314, 28] width 5 height 5
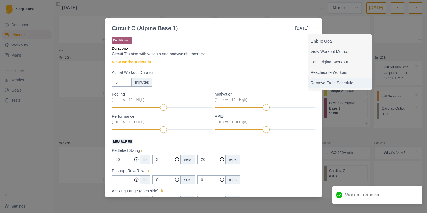
click at [326, 82] on p "Remove From Schedule" at bounding box center [340, 83] width 59 height 6
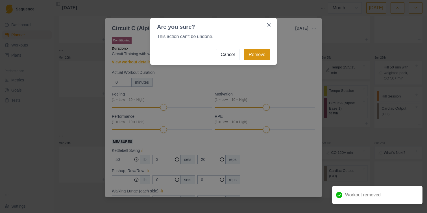
click at [267, 54] on button "Remove" at bounding box center [257, 54] width 26 height 11
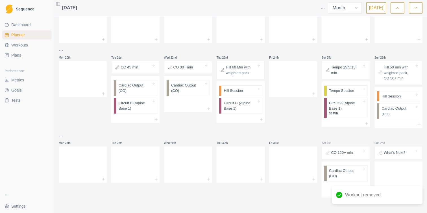
click at [354, 153] on div at bounding box center [357, 153] width 9 height 6
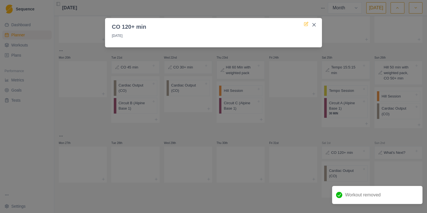
click at [306, 24] on icon at bounding box center [306, 23] width 3 height 3
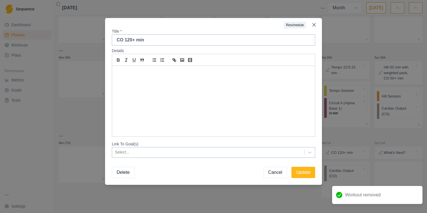
click at [118, 173] on button "Delete" at bounding box center [123, 172] width 23 height 11
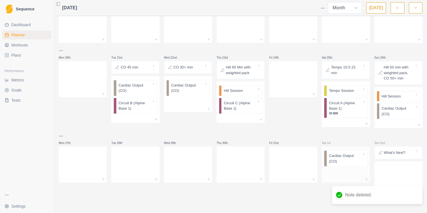
click at [343, 156] on p "Cardiac Output (CO)" at bounding box center [345, 158] width 33 height 11
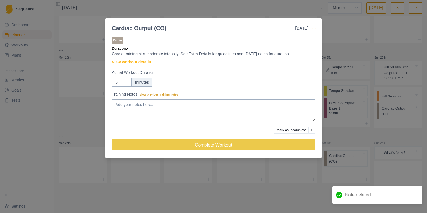
click at [315, 29] on icon "button" at bounding box center [314, 28] width 5 height 5
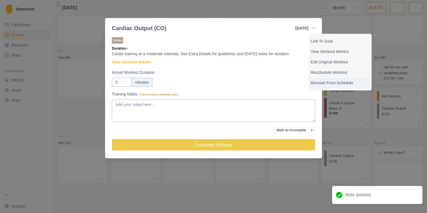
click at [325, 84] on p "Remove From Schedule" at bounding box center [340, 83] width 59 height 6
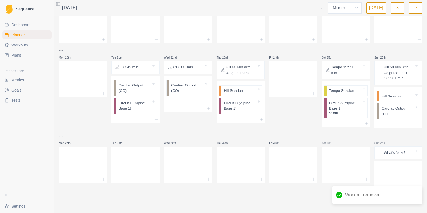
click at [400, 152] on p "What's Next?" at bounding box center [395, 153] width 22 height 6
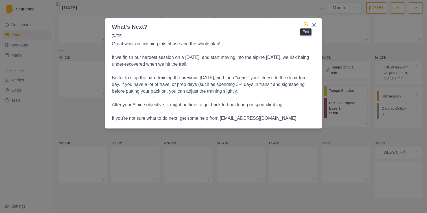
click at [306, 23] on icon at bounding box center [305, 24] width 3 height 3
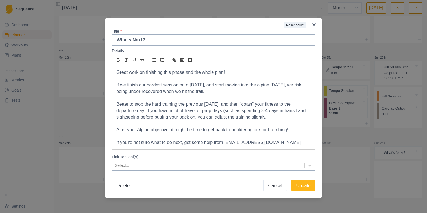
click at [127, 188] on button "Delete" at bounding box center [123, 185] width 23 height 11
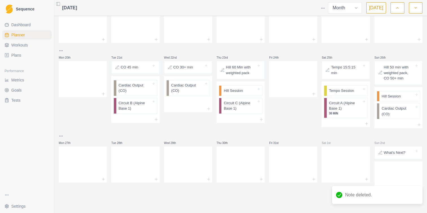
scroll to position [120, 0]
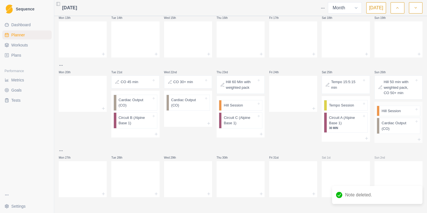
click at [392, 131] on p "Cardiac Output (CO)" at bounding box center [397, 126] width 33 height 11
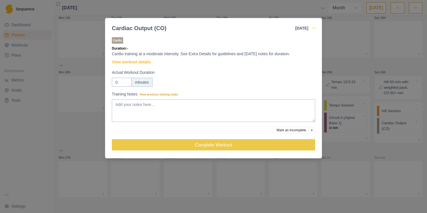
click at [315, 29] on icon "button" at bounding box center [314, 28] width 5 height 5
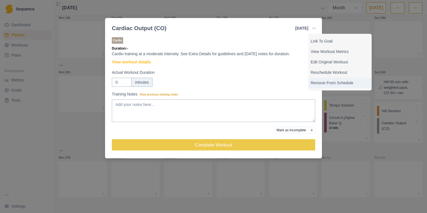
click at [322, 83] on p "Remove From Schedule" at bounding box center [340, 83] width 59 height 6
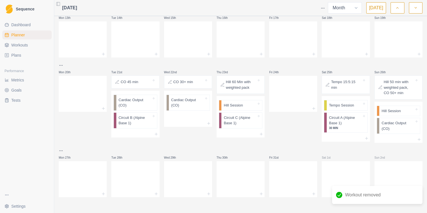
scroll to position [119, 0]
click at [385, 115] on p "Hill Session" at bounding box center [390, 113] width 19 height 6
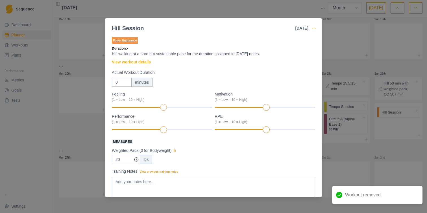
click at [314, 29] on icon "button" at bounding box center [314, 28] width 5 height 5
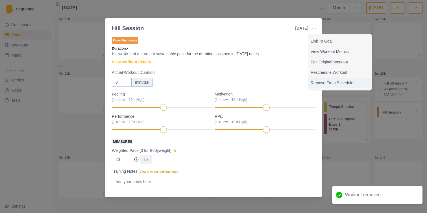
click at [329, 86] on p "Remove From Schedule" at bounding box center [340, 83] width 59 height 6
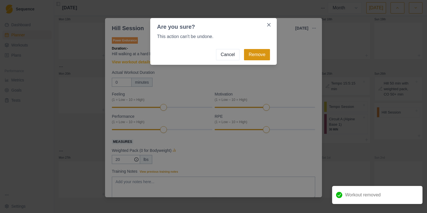
click at [265, 56] on button "Remove" at bounding box center [257, 54] width 26 height 11
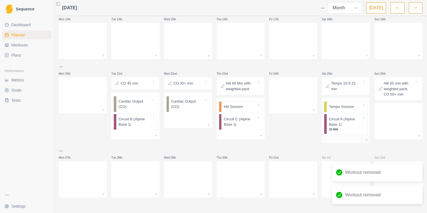
click at [353, 107] on p "Tempo Session" at bounding box center [341, 107] width 25 height 6
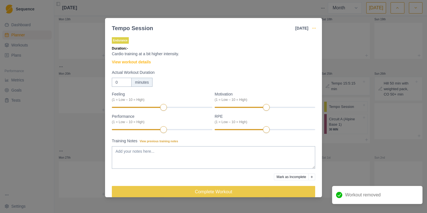
click at [312, 30] on icon "button" at bounding box center [314, 28] width 5 height 5
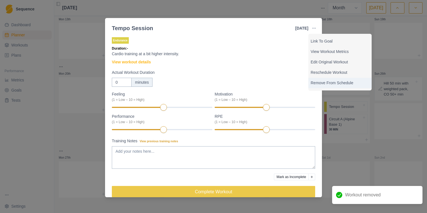
click at [326, 84] on p "Remove From Schedule" at bounding box center [340, 83] width 59 height 6
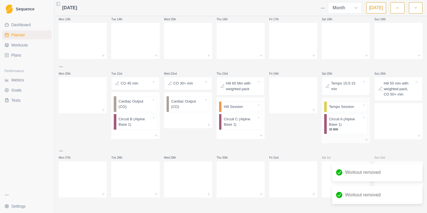
scroll to position [115, 0]
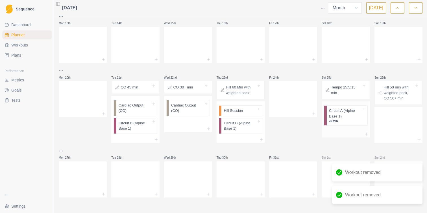
click at [346, 129] on div at bounding box center [346, 129] width 48 height 3
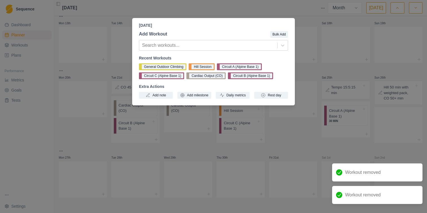
click at [282, 139] on div "[DATE] Add Workout Bulk Add Search workouts... Recent Workouts General Outdoor …" at bounding box center [213, 106] width 427 height 213
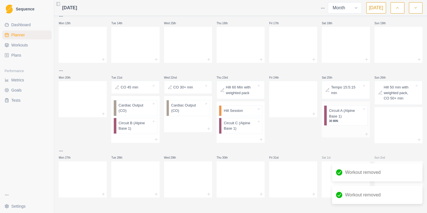
click at [346, 118] on p "Circuit A (Alpine Base 1)" at bounding box center [345, 113] width 33 height 11
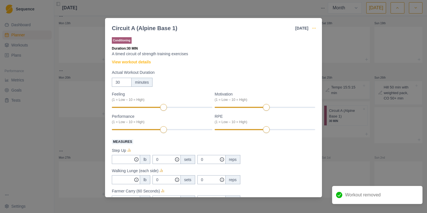
click at [313, 28] on icon "button" at bounding box center [314, 28] width 5 height 5
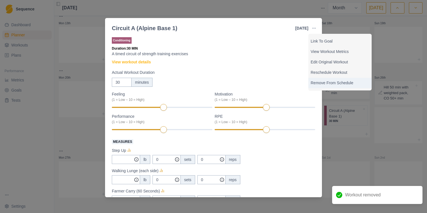
click at [330, 84] on p "Remove From Schedule" at bounding box center [340, 83] width 59 height 6
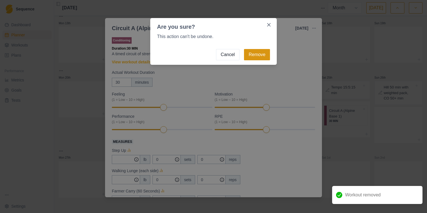
click at [255, 53] on button "Remove" at bounding box center [257, 54] width 26 height 11
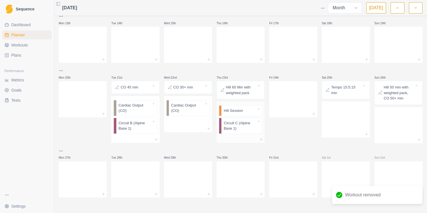
click at [248, 112] on div at bounding box center [250, 111] width 14 height 6
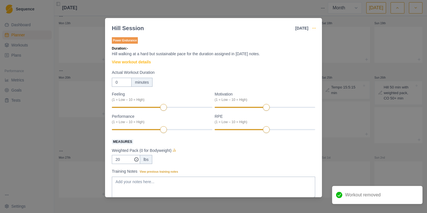
click at [313, 28] on icon "button" at bounding box center [314, 28] width 5 height 5
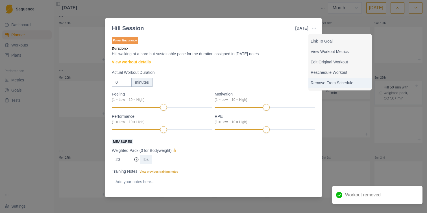
click at [324, 82] on p "Remove From Schedule" at bounding box center [340, 83] width 59 height 6
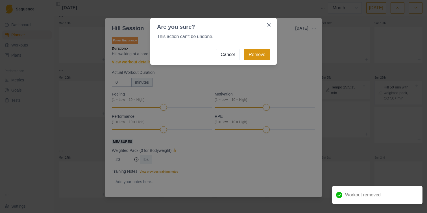
click at [262, 54] on button "Remove" at bounding box center [257, 54] width 26 height 11
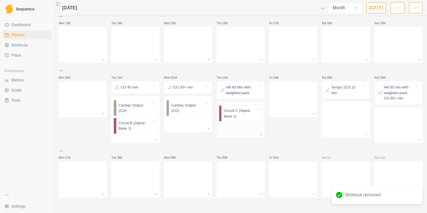
click at [240, 112] on p "Circuit C (Alpine Base 1)" at bounding box center [240, 113] width 33 height 11
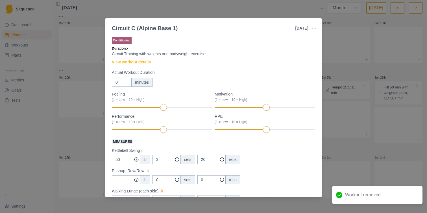
click at [316, 28] on button "button" at bounding box center [313, 28] width 11 height 11
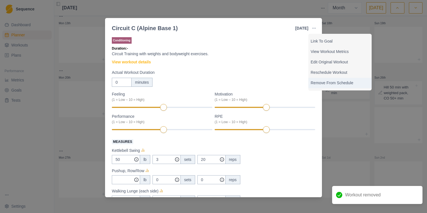
click at [319, 84] on p "Remove From Schedule" at bounding box center [340, 83] width 59 height 6
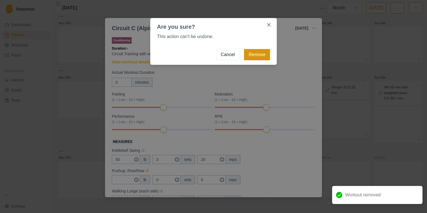
click at [263, 56] on button "Remove" at bounding box center [257, 54] width 26 height 11
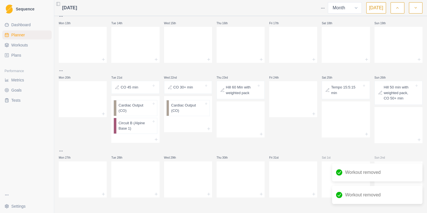
click at [248, 90] on p "Hill 60 Min with weighted pack" at bounding box center [241, 90] width 30 height 11
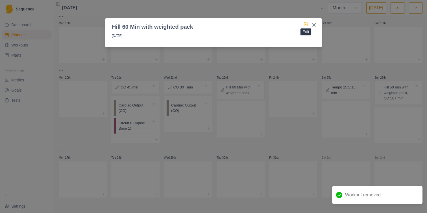
click at [306, 26] on icon at bounding box center [305, 24] width 3 height 3
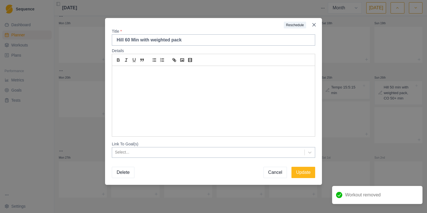
click at [118, 175] on button "Delete" at bounding box center [123, 172] width 23 height 11
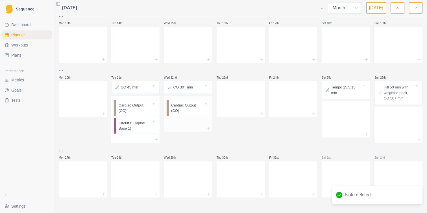
click at [186, 111] on p "Cardiac Output (CO)" at bounding box center [187, 108] width 33 height 11
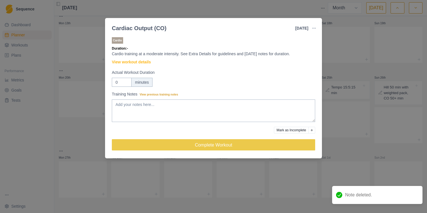
click at [318, 28] on button "button" at bounding box center [313, 28] width 11 height 11
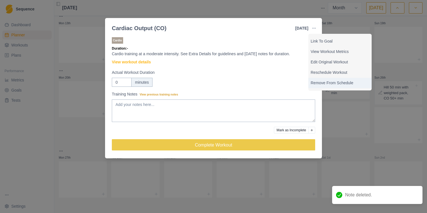
click at [319, 80] on p "Remove From Schedule" at bounding box center [340, 83] width 59 height 6
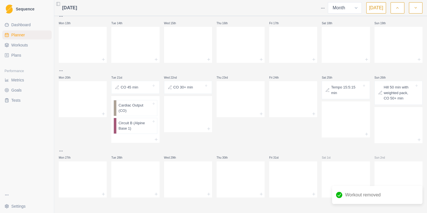
click at [196, 86] on div at bounding box center [198, 88] width 11 height 6
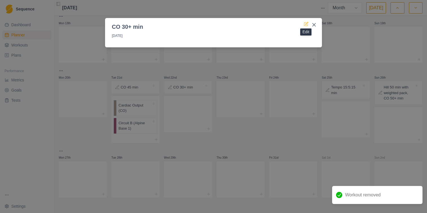
click at [306, 23] on icon at bounding box center [306, 23] width 3 height 3
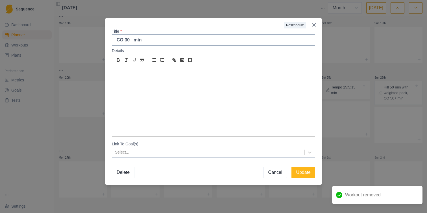
click at [123, 171] on button "Delete" at bounding box center [123, 172] width 23 height 11
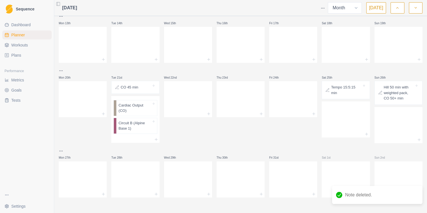
click at [139, 91] on div "CO 45 min" at bounding box center [135, 88] width 43 height 8
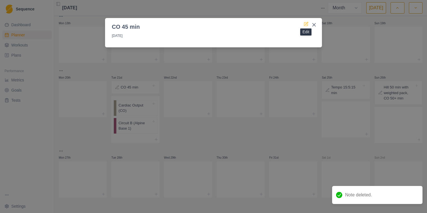
click at [305, 25] on icon at bounding box center [306, 24] width 5 height 5
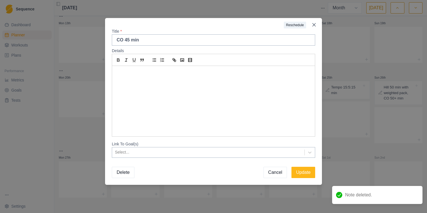
click at [118, 173] on button "Delete" at bounding box center [123, 172] width 23 height 11
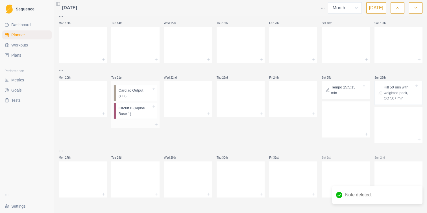
click at [137, 99] on p "Cardiac Output (CO)" at bounding box center [135, 93] width 33 height 11
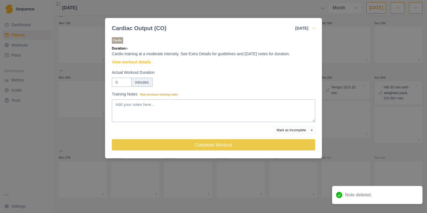
click at [313, 27] on icon "button" at bounding box center [314, 28] width 5 height 5
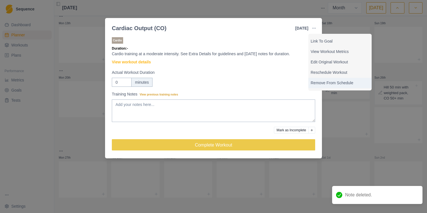
click at [328, 84] on p "Remove From Schedule" at bounding box center [340, 83] width 59 height 6
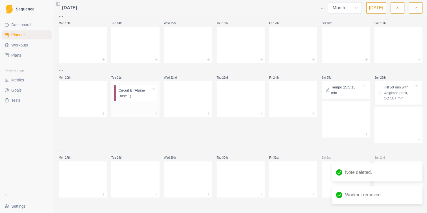
click at [123, 90] on p "Circuit B (Alpine Base 1)" at bounding box center [135, 93] width 33 height 11
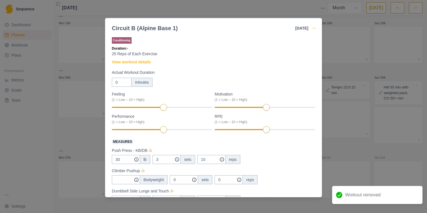
click at [313, 28] on circle "button" at bounding box center [313, 28] width 0 height 0
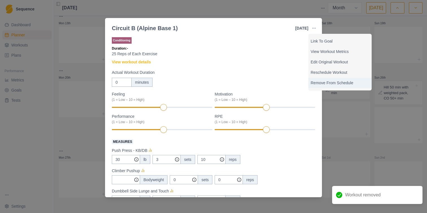
click at [333, 82] on p "Remove From Schedule" at bounding box center [340, 83] width 59 height 6
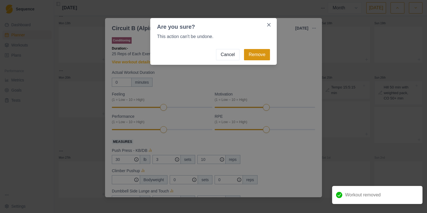
click at [253, 53] on button "Remove" at bounding box center [257, 54] width 26 height 11
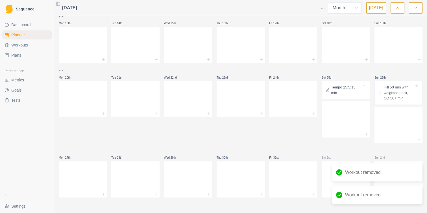
click at [355, 95] on p "Tempo 15:5:15 min" at bounding box center [346, 90] width 30 height 11
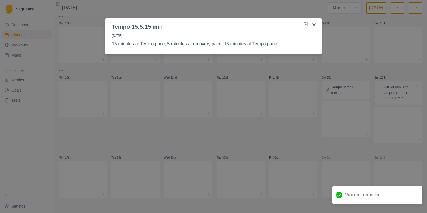
click at [303, 27] on div at bounding box center [234, 27] width 139 height 8
click at [304, 26] on icon at bounding box center [305, 24] width 3 height 3
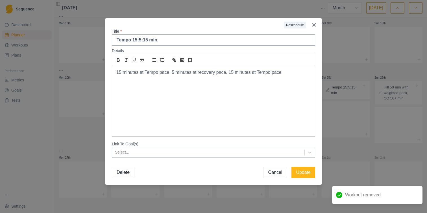
click at [127, 170] on button "Delete" at bounding box center [123, 172] width 23 height 11
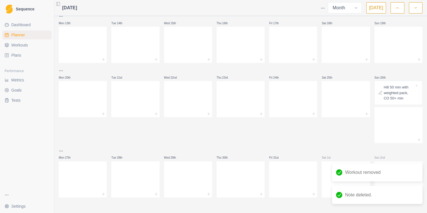
click at [399, 88] on p "Hill 50 min with weighted pack, CO 50+ min" at bounding box center [399, 93] width 30 height 17
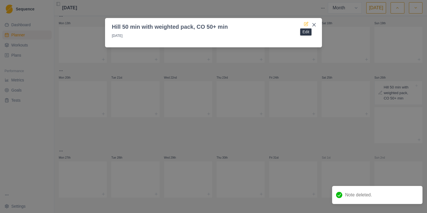
click at [305, 26] on icon at bounding box center [305, 24] width 3 height 3
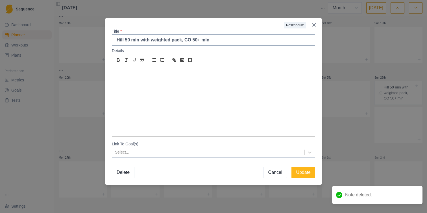
click at [130, 170] on button "Delete" at bounding box center [123, 172] width 23 height 11
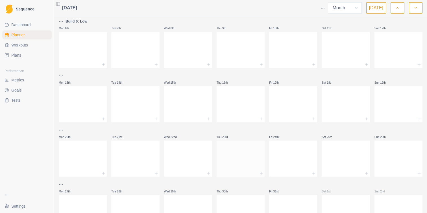
scroll to position [0, 0]
click at [396, 12] on button "button" at bounding box center [398, 7] width 14 height 11
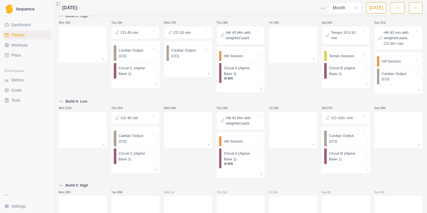
scroll to position [221, 0]
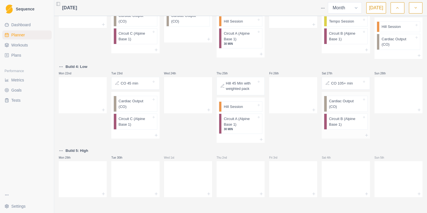
click at [336, 120] on p "Circuit B (Alpine Base 1)" at bounding box center [345, 121] width 33 height 11
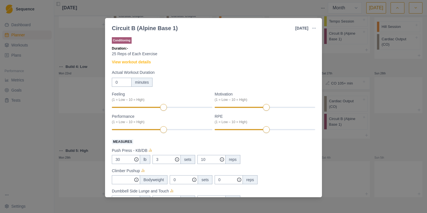
click at [313, 24] on button "button" at bounding box center [313, 28] width 11 height 11
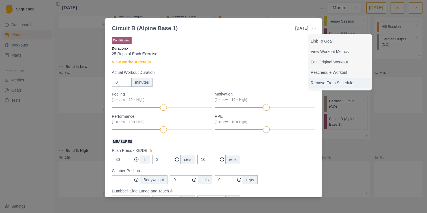
click at [326, 79] on div "Remove From Schedule" at bounding box center [339, 83] width 63 height 10
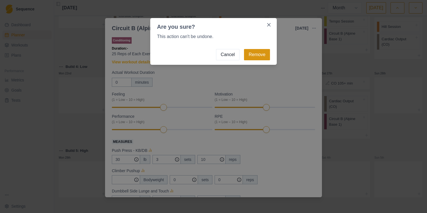
click at [255, 59] on button "Remove" at bounding box center [257, 54] width 26 height 11
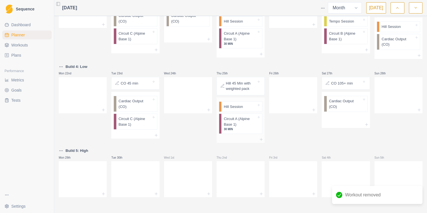
click at [237, 130] on p "30 MIN" at bounding box center [240, 129] width 33 height 4
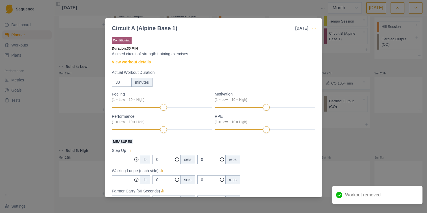
click at [313, 28] on icon "button" at bounding box center [314, 28] width 5 height 5
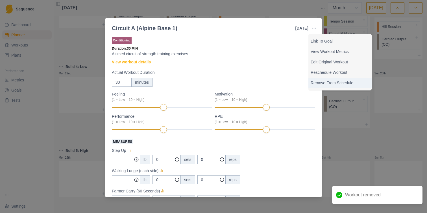
click at [321, 82] on p "Remove From Schedule" at bounding box center [340, 83] width 59 height 6
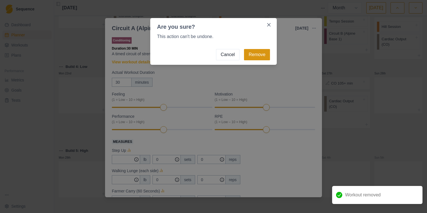
click at [254, 60] on button "Remove" at bounding box center [257, 54] width 26 height 11
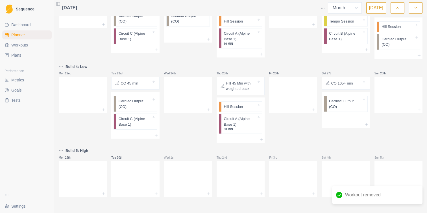
click at [322, 8] on html "Sequence Dashboard Planner Workouts Plans Performance Metrics Goals Tests Setti…" at bounding box center [213, 106] width 427 height 213
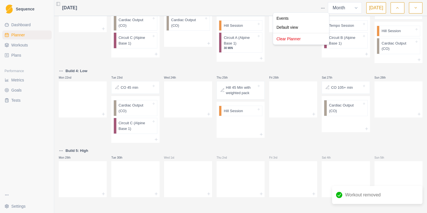
click at [292, 60] on html "Sequence Dashboard Planner Workouts Plans Performance Metrics Goals Tests Setti…" at bounding box center [213, 106] width 427 height 213
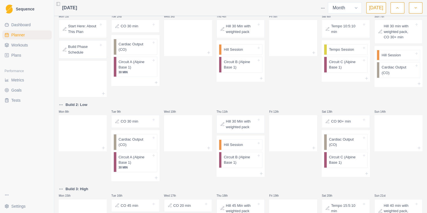
scroll to position [0, 0]
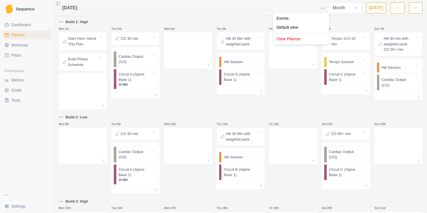
click at [323, 8] on html "Sequence Dashboard Planner Workouts Plans Performance Metrics Goals Tests Setti…" at bounding box center [213, 106] width 427 height 213
click at [300, 40] on div "Clear Planner" at bounding box center [301, 38] width 54 height 9
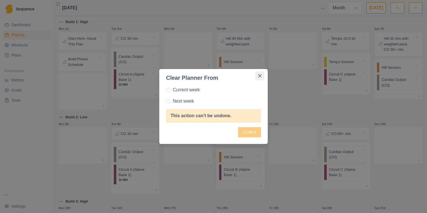
click at [260, 76] on icon "Close" at bounding box center [259, 75] width 3 height 3
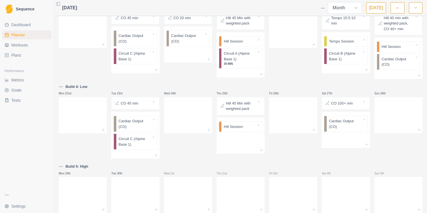
scroll to position [216, 0]
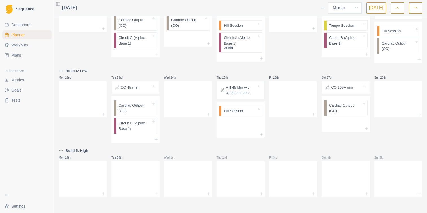
click at [324, 6] on html "Sequence Dashboard Planner Workouts Plans Performance Metrics Goals Tests Setti…" at bounding box center [213, 106] width 427 height 213
click at [296, 20] on div "Events" at bounding box center [301, 18] width 54 height 9
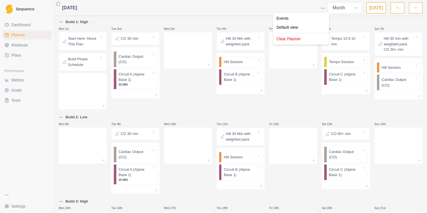
click at [323, 8] on html "Sequence Dashboard Planner Workouts Plans Performance Metrics Goals Tests Setti…" at bounding box center [213, 106] width 427 height 213
click at [280, 27] on div "Default view" at bounding box center [301, 27] width 54 height 9
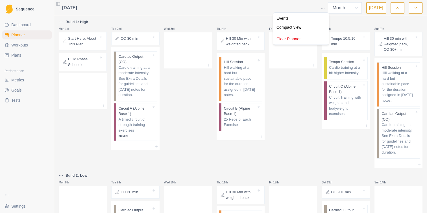
click at [323, 8] on html "Sequence Dashboard Planner Workouts Plans Performance Metrics Goals Tests Setti…" at bounding box center [213, 106] width 427 height 213
click at [297, 27] on div "Compact view" at bounding box center [301, 27] width 54 height 9
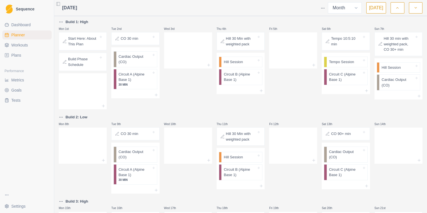
click at [396, 7] on icon "button" at bounding box center [397, 8] width 4 height 6
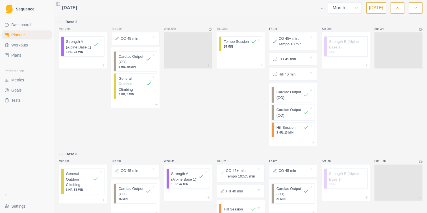
click at [416, 8] on polyline "button" at bounding box center [416, 7] width 2 height 1
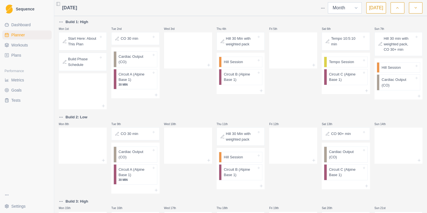
click at [344, 11] on select "Week Month" at bounding box center [345, 7] width 34 height 11
select select "week"
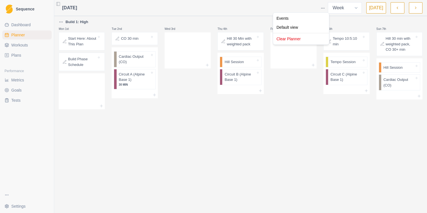
click at [324, 8] on html "Sequence Dashboard Planner Workouts Plans Performance Metrics Goals Tests Setti…" at bounding box center [213, 106] width 427 height 213
click at [299, 41] on div "Clear Planner" at bounding box center [301, 38] width 54 height 9
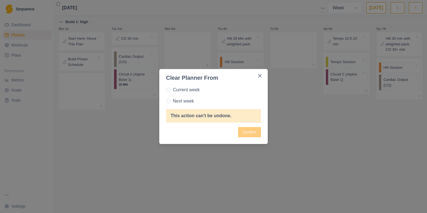
click at [169, 102] on span at bounding box center [168, 101] width 5 height 5
click at [166, 102] on input "Next week" at bounding box center [166, 101] width 0 height 0
radio input "true"
click at [260, 75] on icon "Close" at bounding box center [259, 75] width 3 height 3
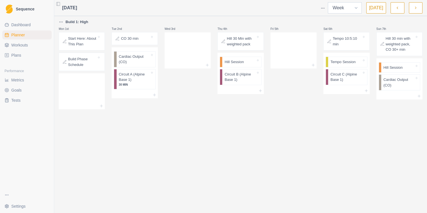
click at [351, 7] on select "Week Month" at bounding box center [345, 7] width 34 height 11
select select "month"
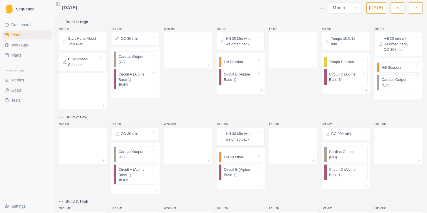
click at [399, 6] on icon "button" at bounding box center [397, 8] width 4 height 6
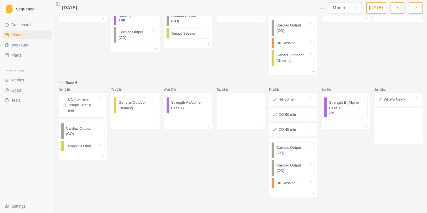
scroll to position [408, 0]
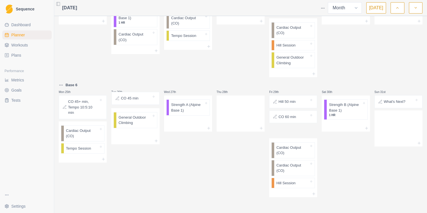
drag, startPoint x: 287, startPoint y: 132, endPoint x: 127, endPoint y: 102, distance: 162.2
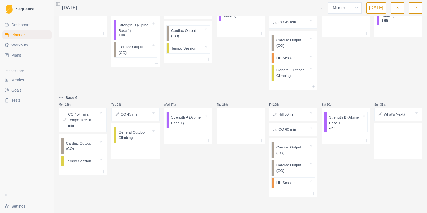
scroll to position [395, 0]
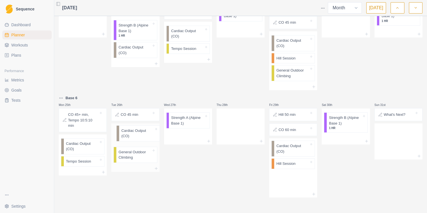
drag, startPoint x: 296, startPoint y: 154, endPoint x: 138, endPoint y: 136, distance: 159.4
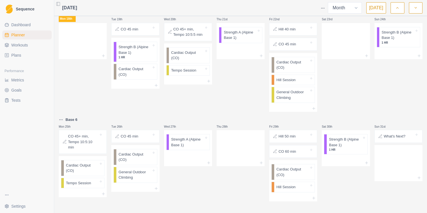
scroll to position [374, 0]
click at [417, 5] on icon "button" at bounding box center [416, 8] width 4 height 6
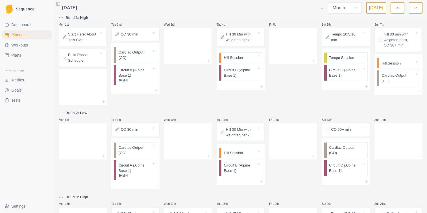
scroll to position [0, 0]
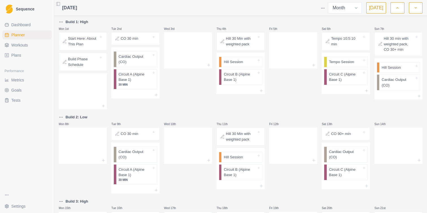
click at [9, 194] on html "Sequence Dashboard Planner Workouts Plans Performance Metrics Goals Tests Setti…" at bounding box center [213, 106] width 427 height 213
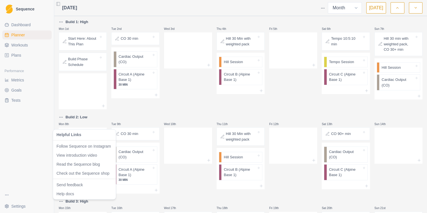
click at [30, 171] on html "Sequence Dashboard Planner Workouts Plans Performance Metrics Goals Tests Setti…" at bounding box center [213, 106] width 427 height 213
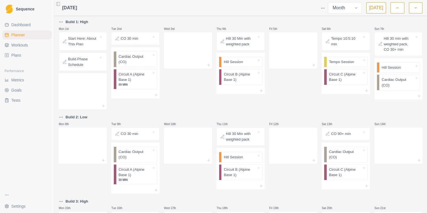
click at [177, 95] on div "Wed 3rd" at bounding box center [188, 64] width 48 height 91
click at [142, 77] on p "Circuit A (Alpine Base 1)" at bounding box center [135, 77] width 33 height 11
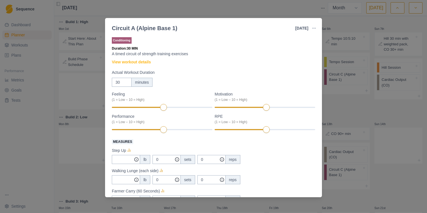
click at [313, 25] on button "button" at bounding box center [313, 28] width 11 height 11
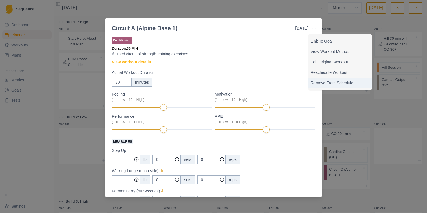
click at [325, 84] on p "Remove From Schedule" at bounding box center [340, 83] width 59 height 6
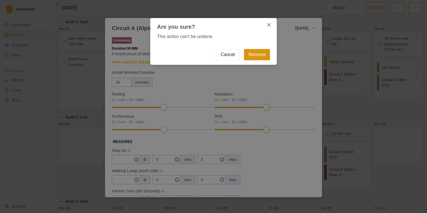
click at [256, 55] on button "Remove" at bounding box center [257, 54] width 26 height 11
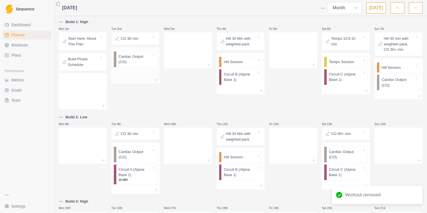
click at [125, 62] on p "Cardiac Output (CO)" at bounding box center [135, 59] width 33 height 11
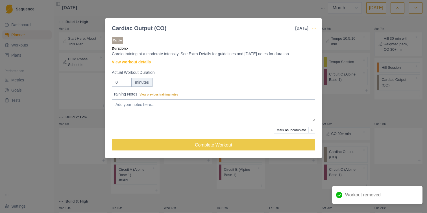
click at [313, 30] on icon "button" at bounding box center [314, 28] width 5 height 5
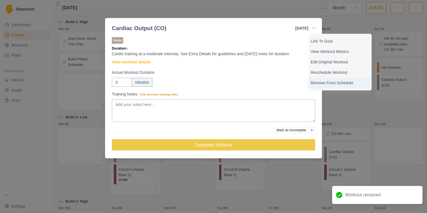
click at [326, 86] on p "Remove From Schedule" at bounding box center [340, 83] width 59 height 6
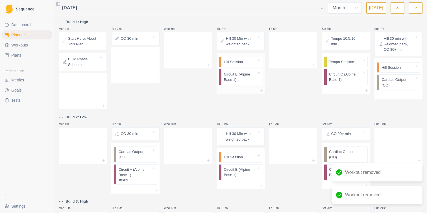
click at [246, 62] on div at bounding box center [250, 62] width 14 height 6
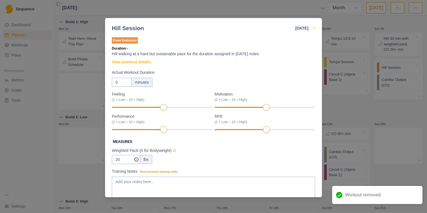
click at [312, 27] on icon "button" at bounding box center [314, 28] width 5 height 5
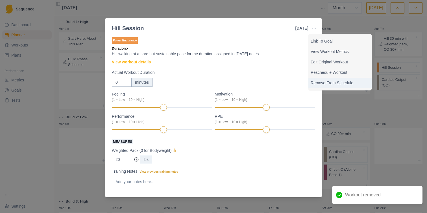
click at [322, 83] on p "Remove From Schedule" at bounding box center [340, 83] width 59 height 6
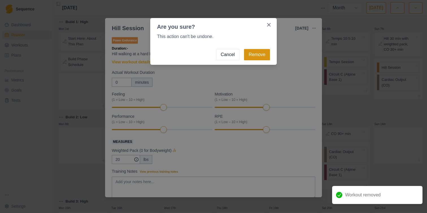
click at [255, 54] on button "Remove" at bounding box center [257, 54] width 26 height 11
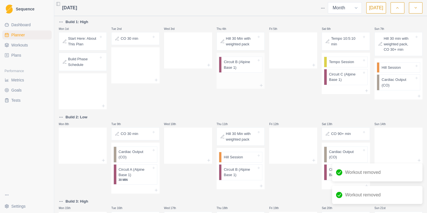
click at [236, 68] on p "Circuit B (Alpine Base 1)" at bounding box center [240, 64] width 33 height 11
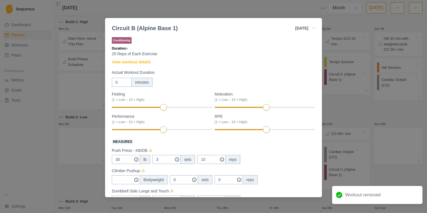
click at [315, 27] on icon "button" at bounding box center [314, 28] width 5 height 5
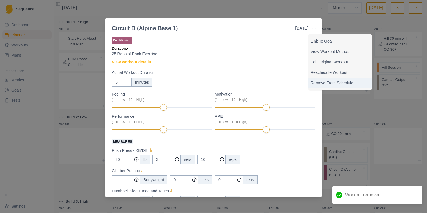
click at [328, 84] on p "Remove From Schedule" at bounding box center [340, 83] width 59 height 6
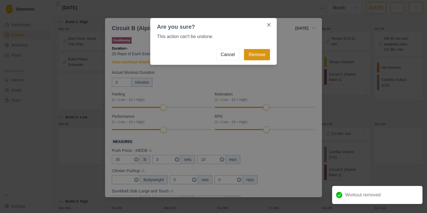
click at [254, 53] on button "Remove" at bounding box center [257, 54] width 26 height 11
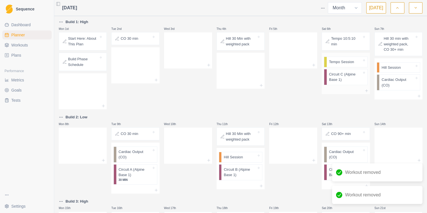
click at [325, 60] on div at bounding box center [325, 62] width 3 height 10
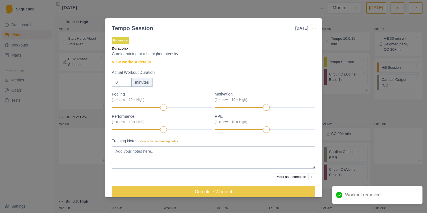
click at [315, 28] on circle "button" at bounding box center [315, 28] width 0 height 0
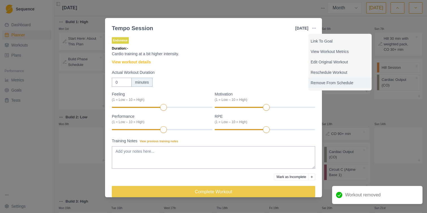
click at [332, 84] on p "Remove From Schedule" at bounding box center [340, 83] width 59 height 6
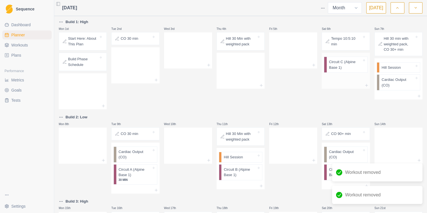
click at [340, 68] on p "Circuit C (Alpine Base 1)" at bounding box center [345, 64] width 33 height 11
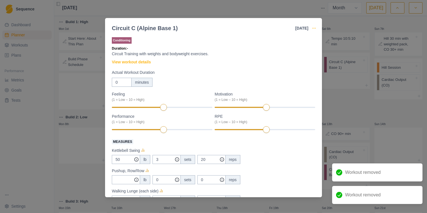
click at [313, 30] on icon "button" at bounding box center [314, 28] width 5 height 5
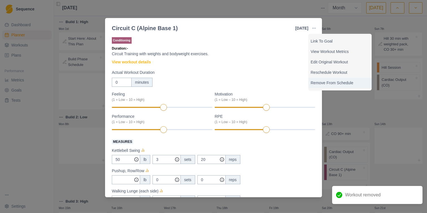
click at [332, 84] on p "Remove From Schedule" at bounding box center [340, 83] width 59 height 6
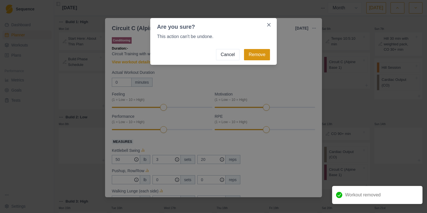
click at [266, 54] on button "Remove" at bounding box center [257, 54] width 26 height 11
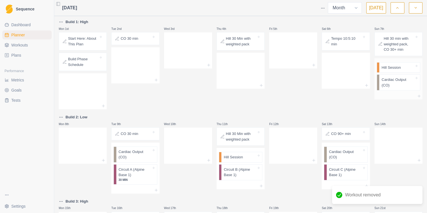
click at [400, 72] on div "Hill Session" at bounding box center [399, 68] width 41 height 10
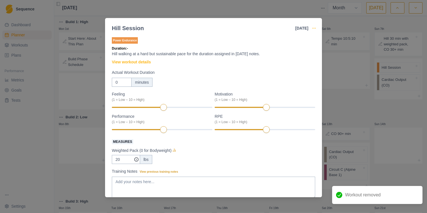
click at [314, 27] on icon "button" at bounding box center [314, 28] width 5 height 5
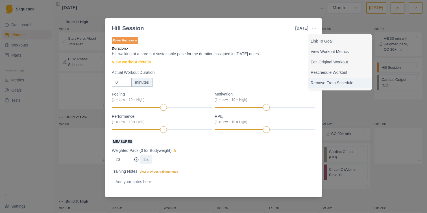
click at [338, 83] on p "Remove From Schedule" at bounding box center [340, 83] width 59 height 6
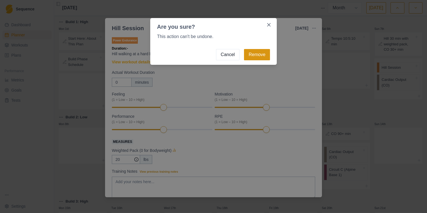
click at [265, 55] on button "Remove" at bounding box center [257, 54] width 26 height 11
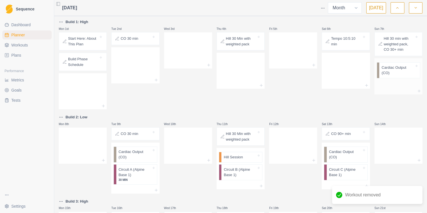
click at [393, 70] on p "Cardiac Output (CO)" at bounding box center [397, 70] width 33 height 11
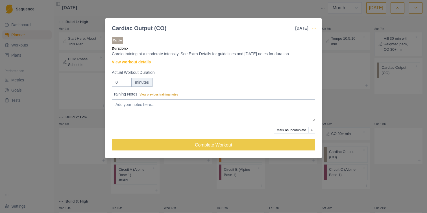
click at [313, 27] on icon "button" at bounding box center [314, 28] width 5 height 5
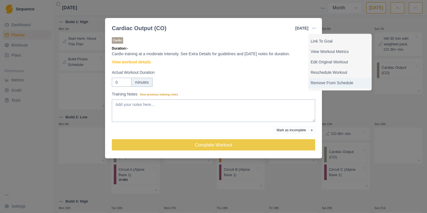
click at [335, 81] on p "Remove From Schedule" at bounding box center [340, 83] width 59 height 6
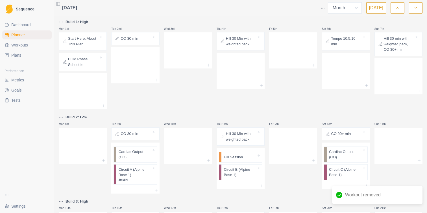
click at [398, 42] on p "Hill 30 min with weighted pack, CO 30+ min" at bounding box center [399, 44] width 30 height 17
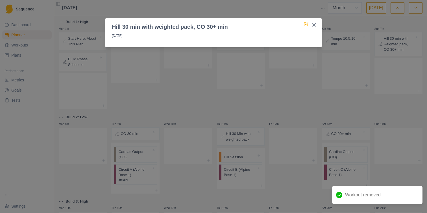
click at [306, 24] on icon at bounding box center [306, 23] width 3 height 3
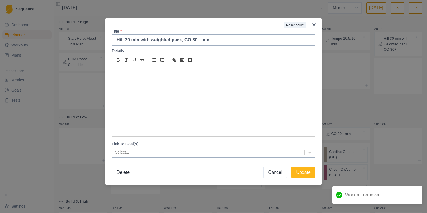
click at [122, 171] on button "Delete" at bounding box center [123, 172] width 23 height 11
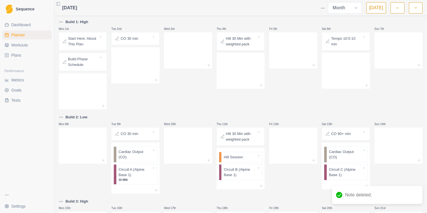
click at [332, 41] on p "Tempo 10:5:10 min" at bounding box center [346, 41] width 30 height 11
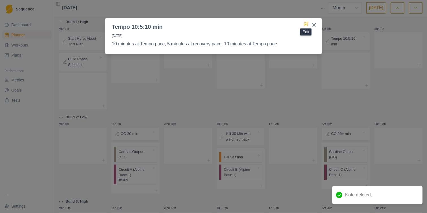
click at [306, 23] on icon at bounding box center [306, 23] width 3 height 3
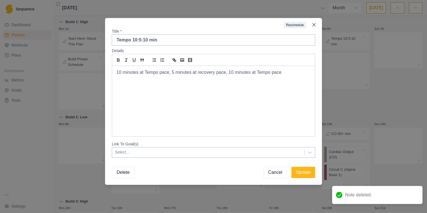
click at [127, 175] on button "Delete" at bounding box center [123, 172] width 23 height 11
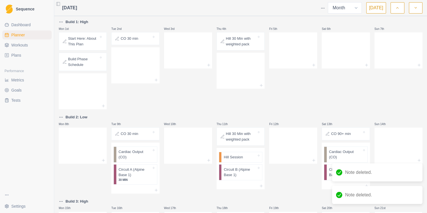
click at [238, 42] on p "Hill 30 Min with weighted pack" at bounding box center [241, 41] width 30 height 11
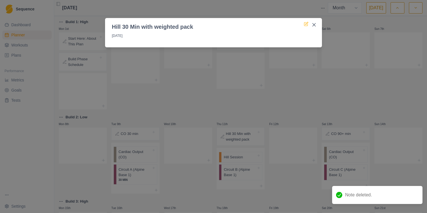
click at [305, 26] on icon at bounding box center [306, 24] width 5 height 5
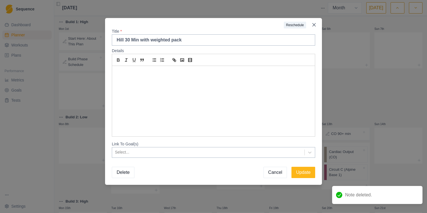
click at [117, 176] on button "Delete" at bounding box center [123, 172] width 23 height 11
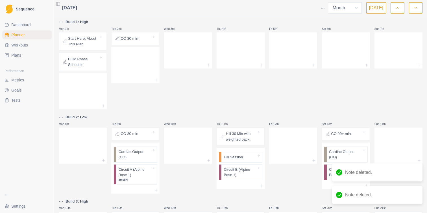
click at [143, 42] on div "CO 30 min" at bounding box center [135, 39] width 43 height 8
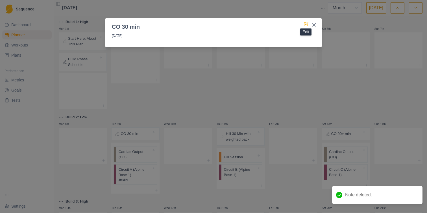
click at [306, 23] on icon at bounding box center [305, 24] width 3 height 3
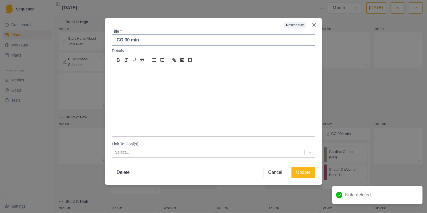
click at [121, 174] on button "Delete" at bounding box center [123, 172] width 23 height 11
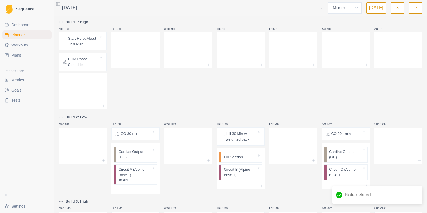
click at [94, 41] on p "Start Here: About This Plan" at bounding box center [83, 41] width 30 height 11
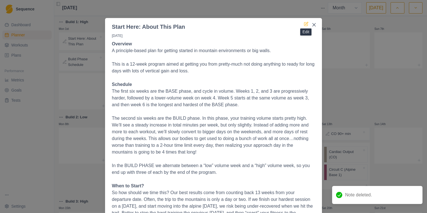
click at [306, 22] on icon at bounding box center [306, 24] width 5 height 5
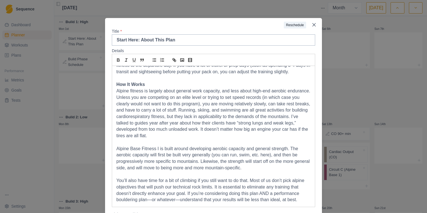
scroll to position [61, 0]
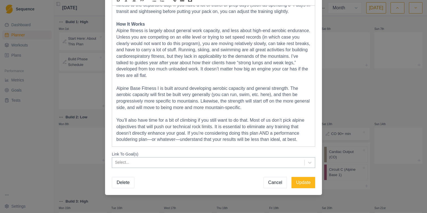
click at [126, 185] on button "Delete" at bounding box center [123, 182] width 23 height 11
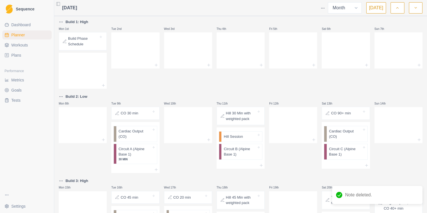
click at [92, 44] on p "Build Phase Schedule" at bounding box center [83, 41] width 30 height 11
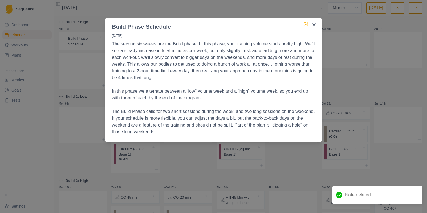
click at [305, 24] on icon at bounding box center [306, 24] width 5 height 5
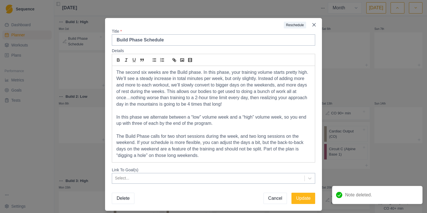
click at [121, 198] on button "Delete" at bounding box center [123, 198] width 23 height 11
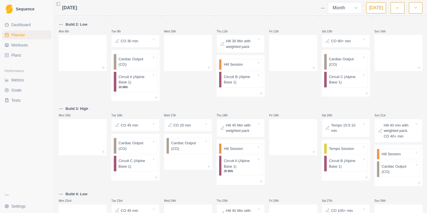
scroll to position [52, 0]
click at [135, 43] on p "CO 30 min" at bounding box center [130, 41] width 18 height 6
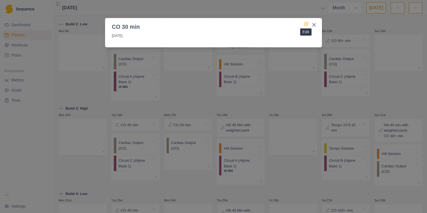
click at [306, 24] on icon at bounding box center [306, 23] width 3 height 3
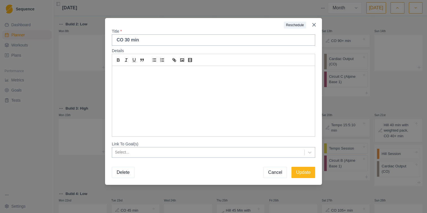
click at [119, 175] on button "Delete" at bounding box center [123, 172] width 23 height 11
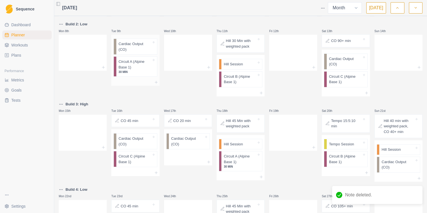
click at [138, 54] on div "Cardiac Output (CO)" at bounding box center [136, 47] width 41 height 16
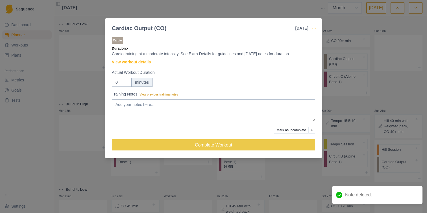
click at [316, 30] on icon "button" at bounding box center [314, 28] width 5 height 5
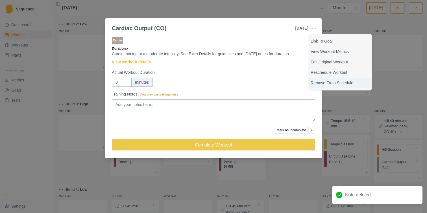
click at [321, 80] on p "Remove From Schedule" at bounding box center [340, 83] width 59 height 6
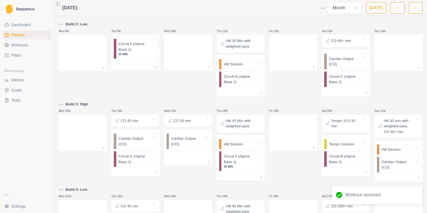
click at [142, 49] on p "Circuit A (Alpine Base 1)" at bounding box center [135, 46] width 33 height 11
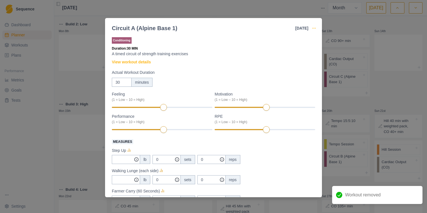
click at [314, 29] on icon "button" at bounding box center [314, 28] width 5 height 5
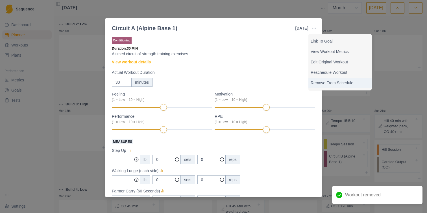
click at [314, 84] on p "Remove From Schedule" at bounding box center [340, 83] width 59 height 6
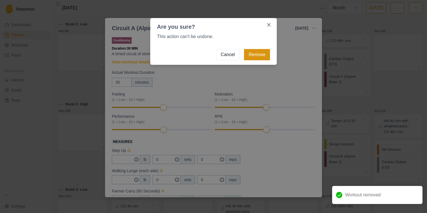
click at [255, 50] on button "Remove" at bounding box center [257, 54] width 26 height 11
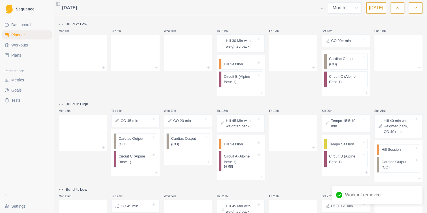
click at [248, 49] on div "Hill 30 Min with weighted pack" at bounding box center [240, 43] width 43 height 13
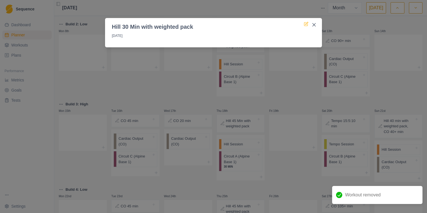
click at [306, 23] on icon at bounding box center [305, 24] width 3 height 3
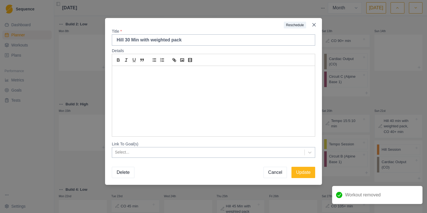
click at [123, 174] on button "Delete" at bounding box center [123, 172] width 23 height 11
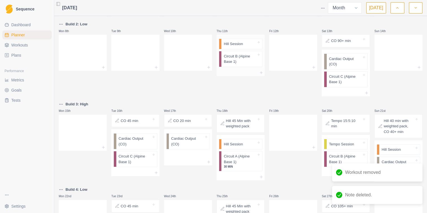
click at [243, 46] on p "Hill Session" at bounding box center [233, 44] width 19 height 6
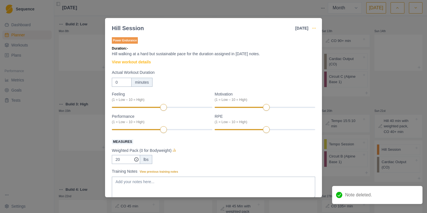
click at [313, 27] on icon "button" at bounding box center [314, 28] width 5 height 5
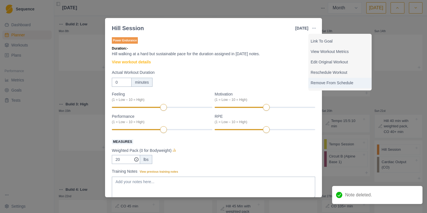
click at [323, 84] on p "Remove From Schedule" at bounding box center [340, 83] width 59 height 6
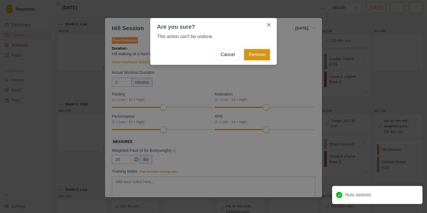
click at [249, 55] on button "Remove" at bounding box center [257, 54] width 26 height 11
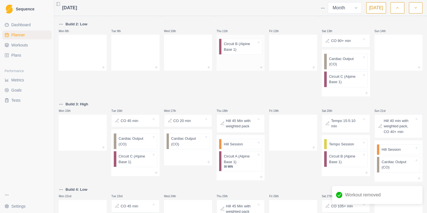
click at [237, 48] on p "Circuit B (Alpine Base 1)" at bounding box center [240, 46] width 33 height 11
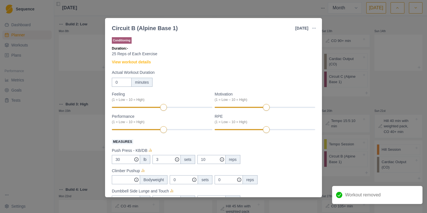
click at [315, 25] on button "button" at bounding box center [313, 28] width 11 height 11
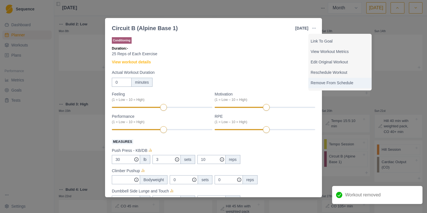
click at [325, 80] on p "Remove From Schedule" at bounding box center [340, 83] width 59 height 6
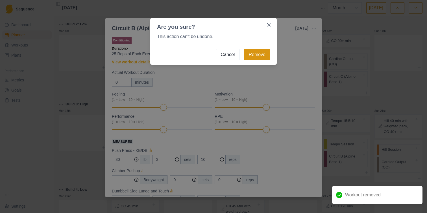
click at [255, 56] on button "Remove" at bounding box center [257, 54] width 26 height 11
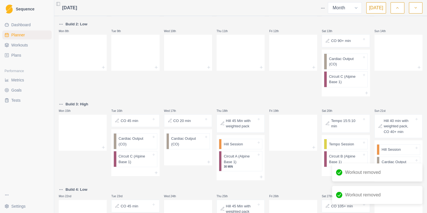
click at [341, 43] on p "CO 90+ min" at bounding box center [341, 41] width 20 height 6
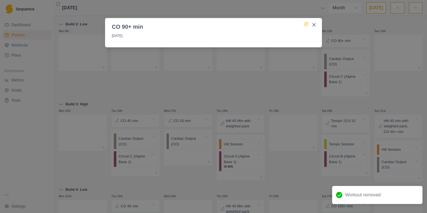
click at [305, 23] on icon at bounding box center [305, 24] width 3 height 3
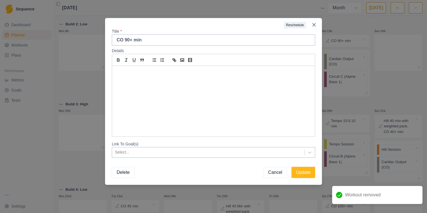
click at [130, 176] on button "Delete" at bounding box center [123, 172] width 23 height 11
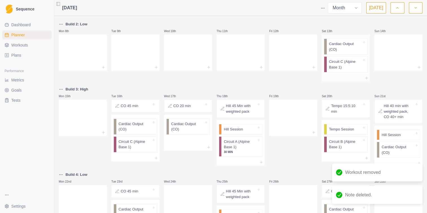
click at [348, 46] on p "Cardiac Output (CO)" at bounding box center [345, 46] width 33 height 11
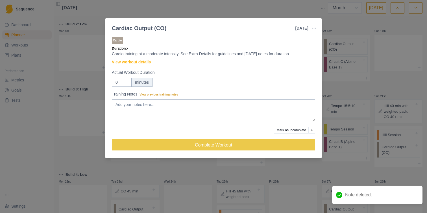
click at [317, 26] on button "button" at bounding box center [313, 28] width 11 height 11
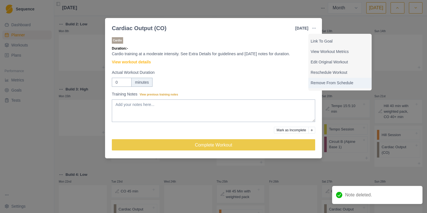
click at [324, 83] on p "Remove From Schedule" at bounding box center [340, 83] width 59 height 6
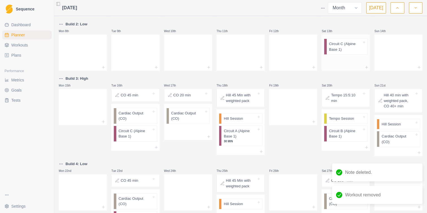
click at [341, 47] on p "Circuit C (Alpine Base 1)" at bounding box center [345, 46] width 33 height 11
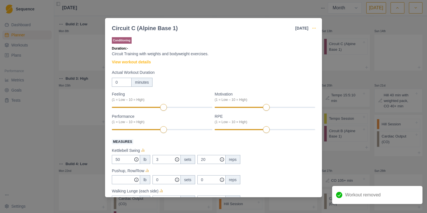
click at [315, 30] on icon "button" at bounding box center [314, 28] width 5 height 5
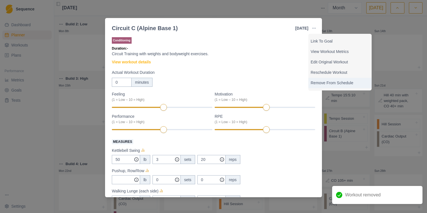
click at [324, 81] on p "Remove From Schedule" at bounding box center [340, 83] width 59 height 6
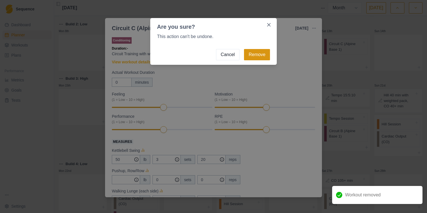
click at [260, 56] on button "Remove" at bounding box center [257, 54] width 26 height 11
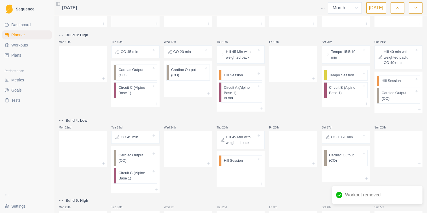
scroll to position [104, 0]
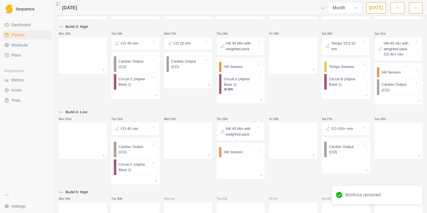
click at [141, 46] on div "CO 45 min" at bounding box center [135, 44] width 43 height 8
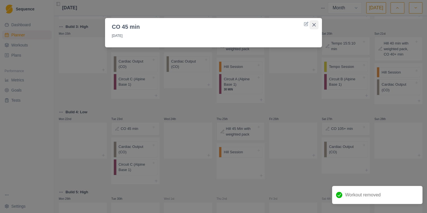
click at [317, 21] on button "Close" at bounding box center [313, 24] width 9 height 9
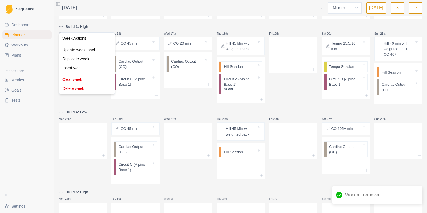
click at [62, 25] on html "Sequence Dashboard Planner Workouts Plans Performance Metrics Goals Tests Setti…" at bounding box center [213, 106] width 427 height 213
click at [78, 79] on div "Clear week" at bounding box center [87, 79] width 54 height 9
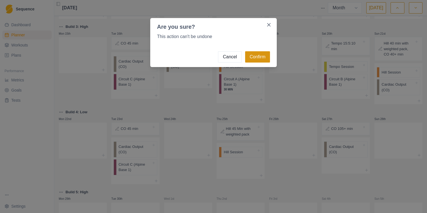
click at [258, 58] on button "Confirm" at bounding box center [257, 56] width 25 height 11
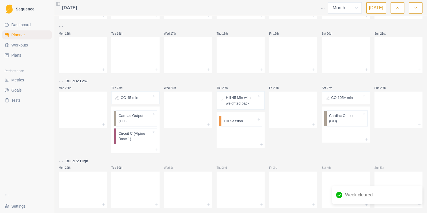
click at [63, 78] on html "Sequence Dashboard Planner Workouts Plans Performance Metrics Goals Tests Setti…" at bounding box center [213, 106] width 427 height 213
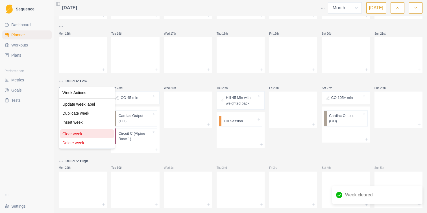
click at [88, 135] on div "Clear week" at bounding box center [87, 134] width 54 height 9
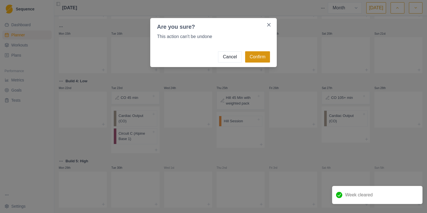
click at [250, 54] on button "Confirm" at bounding box center [257, 56] width 25 height 11
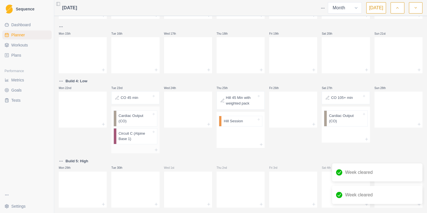
scroll to position [89, 0]
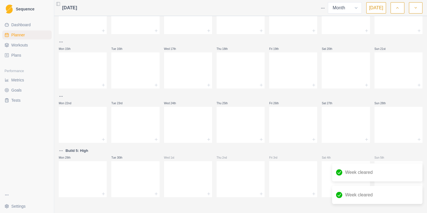
click at [61, 150] on html "Sequence Dashboard Planner Workouts Plans Performance Metrics Goals Tests Setti…" at bounding box center [213, 106] width 427 height 213
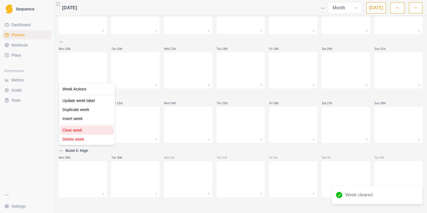
click at [81, 132] on div "Clear week" at bounding box center [87, 130] width 54 height 9
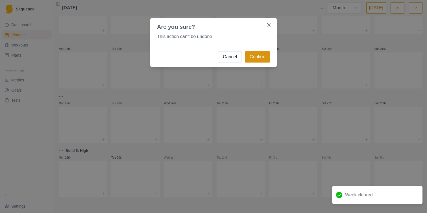
click at [259, 54] on button "Confirm" at bounding box center [257, 56] width 25 height 11
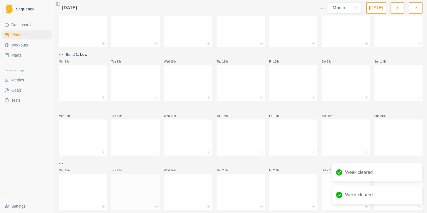
scroll to position [0, 0]
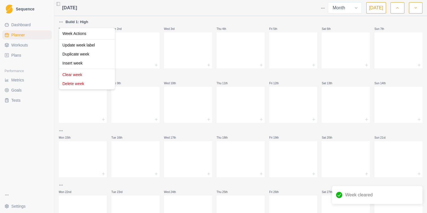
click at [62, 21] on html "Sequence Dashboard Planner Workouts Plans Performance Metrics Goals Tests Setti…" at bounding box center [213, 106] width 427 height 213
click at [81, 77] on div "Clear week" at bounding box center [87, 74] width 54 height 9
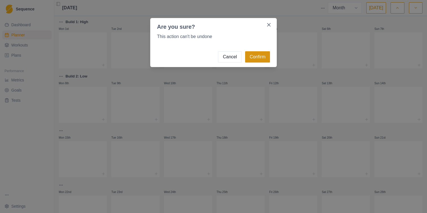
click at [256, 60] on button "Confirm" at bounding box center [257, 56] width 25 height 11
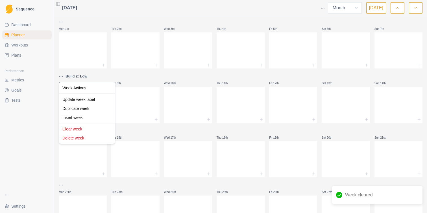
click at [61, 77] on html "Sequence Dashboard Planner Workouts Plans Performance Metrics Goals Tests Setti…" at bounding box center [213, 106] width 427 height 213
click at [75, 132] on div "Clear week" at bounding box center [87, 129] width 54 height 9
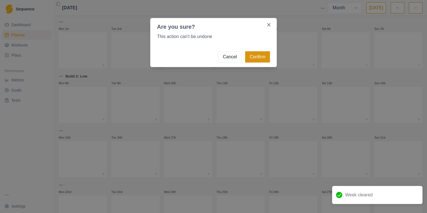
click at [257, 58] on button "Confirm" at bounding box center [257, 56] width 25 height 11
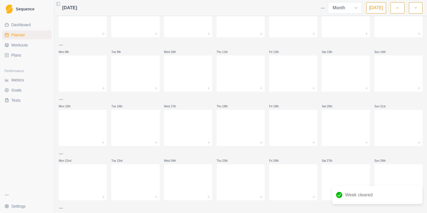
scroll to position [89, 0]
click at [413, 9] on button "button" at bounding box center [416, 7] width 14 height 11
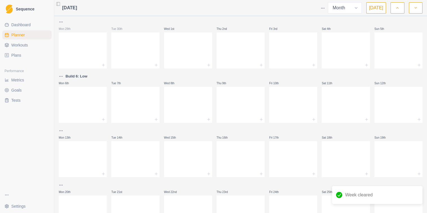
click at [60, 78] on html "Sequence Dashboard Planner Workouts Plans Performance Metrics Goals Tests Setti…" at bounding box center [213, 106] width 427 height 213
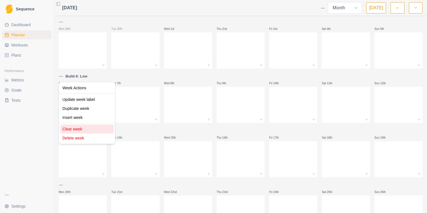
click at [75, 130] on div "Clear week" at bounding box center [87, 129] width 54 height 9
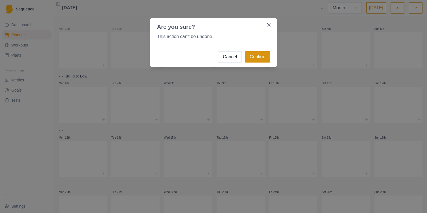
click at [260, 59] on button "Confirm" at bounding box center [257, 56] width 25 height 11
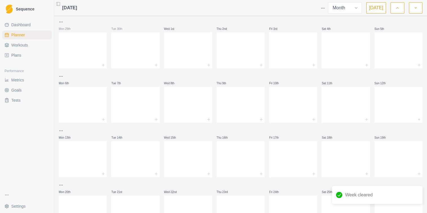
click at [61, 132] on html "Sequence Dashboard Planner Workouts Plans Performance Metrics Goals Tests Setti…" at bounding box center [213, 106] width 427 height 213
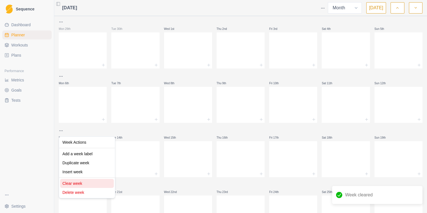
click at [77, 185] on div "Clear week" at bounding box center [87, 183] width 54 height 9
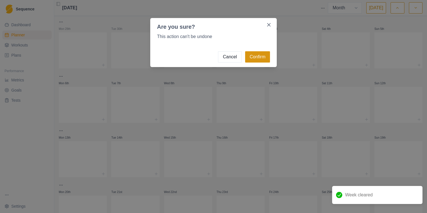
click at [258, 54] on button "Confirm" at bounding box center [257, 56] width 25 height 11
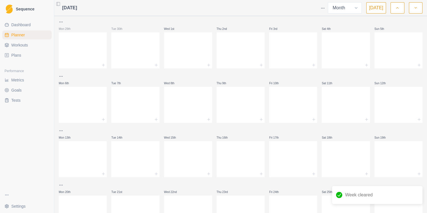
click at [419, 10] on button "button" at bounding box center [416, 7] width 14 height 11
click at [398, 6] on icon "button" at bounding box center [397, 8] width 4 height 6
click at [399, 7] on icon "button" at bounding box center [397, 8] width 4 height 6
click at [402, 9] on button "button" at bounding box center [398, 7] width 14 height 11
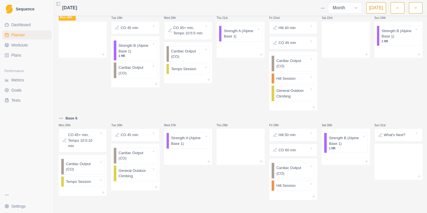
scroll to position [377, 0]
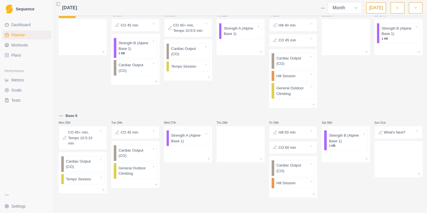
click at [415, 12] on button "button" at bounding box center [416, 7] width 14 height 11
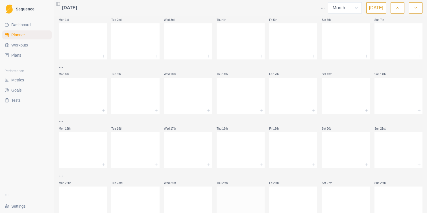
scroll to position [0, 0]
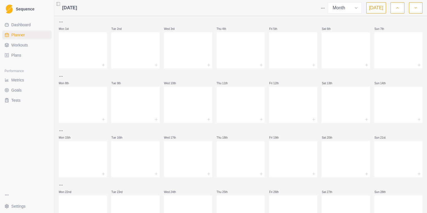
click at [14, 59] on link "Plans" at bounding box center [26, 55] width 49 height 9
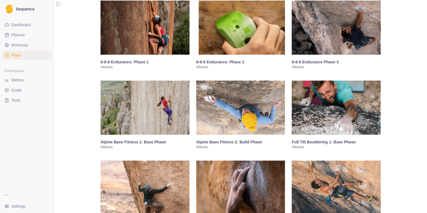
scroll to position [361, 0]
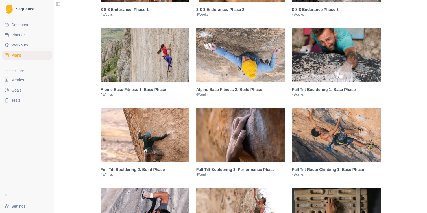
click at [150, 77] on img at bounding box center [145, 55] width 89 height 54
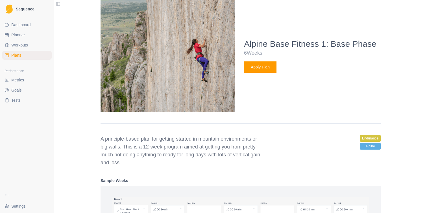
scroll to position [529, 0]
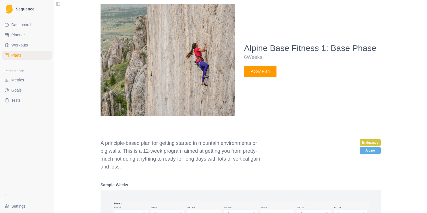
click at [265, 77] on button "Apply Plan" at bounding box center [260, 71] width 32 height 11
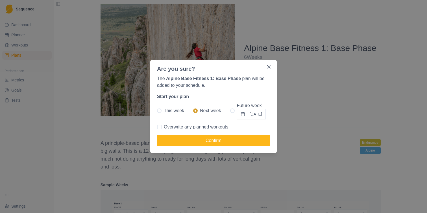
click at [230, 111] on span at bounding box center [232, 111] width 5 height 5
click at [230, 111] on input "Future week [DATE]" at bounding box center [230, 111] width 0 height 0
radio input "true"
click at [239, 114] on button "[DATE]" at bounding box center [251, 114] width 29 height 10
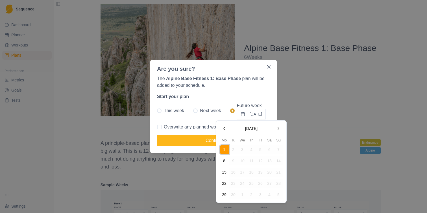
click at [225, 183] on button "22" at bounding box center [224, 183] width 9 height 9
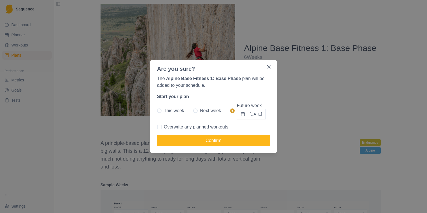
click at [160, 128] on span at bounding box center [159, 127] width 5 height 5
click at [157, 128] on input "Overwrite any planned workouts" at bounding box center [157, 127] width 0 height 0
click at [158, 127] on icon at bounding box center [159, 127] width 3 height 3
click at [157, 127] on input "Overwrite any planned workouts" at bounding box center [157, 127] width 0 height 0
checkbox input "false"
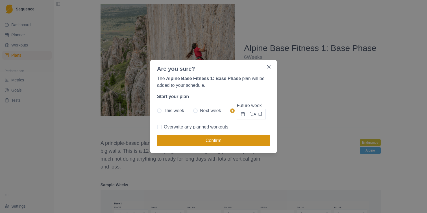
click at [188, 142] on button "Confirm" at bounding box center [213, 140] width 113 height 11
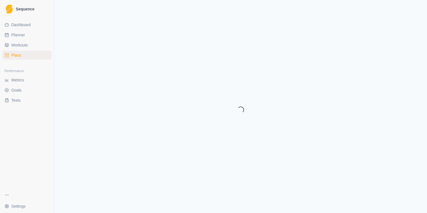
select select "month"
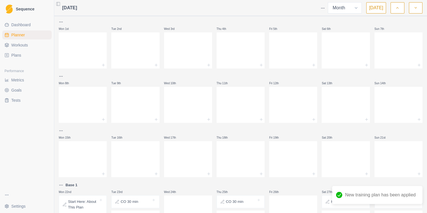
click at [397, 8] on icon "button" at bounding box center [397, 8] width 4 height 6
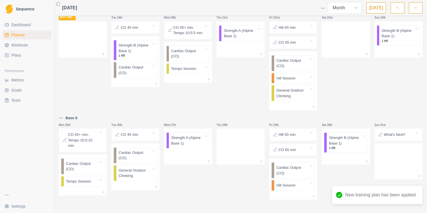
scroll to position [377, 0]
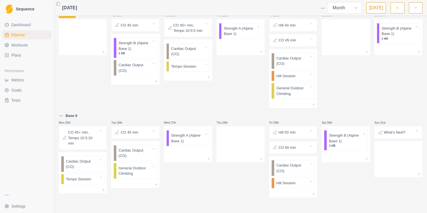
click at [414, 7] on icon "button" at bounding box center [416, 8] width 4 height 6
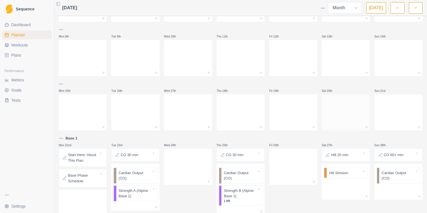
scroll to position [0, 0]
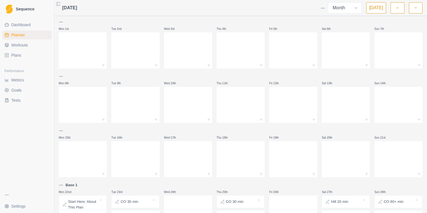
click at [23, 58] on link "Plans" at bounding box center [26, 55] width 49 height 9
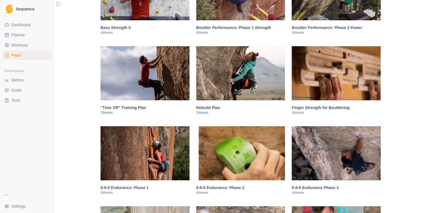
click at [147, 95] on img at bounding box center [145, 73] width 89 height 54
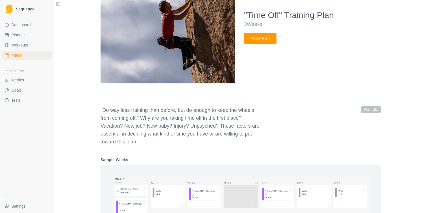
scroll to position [384, 0]
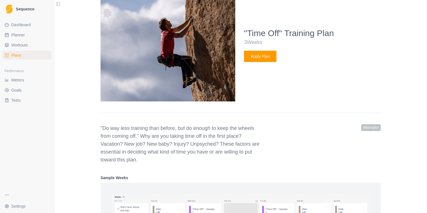
click at [263, 62] on button "Apply Plan" at bounding box center [260, 56] width 32 height 11
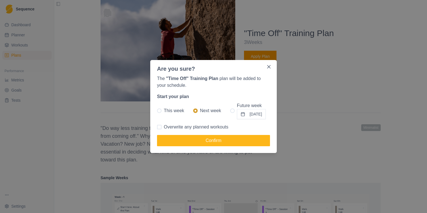
click at [230, 109] on span at bounding box center [232, 111] width 5 height 5
click at [230, 111] on input "Future week [DATE]" at bounding box center [230, 111] width 0 height 0
radio input "true"
click at [245, 116] on button "[DATE]" at bounding box center [251, 114] width 29 height 10
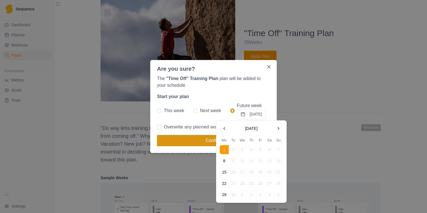
click at [202, 142] on button "Confirm" at bounding box center [213, 140] width 113 height 11
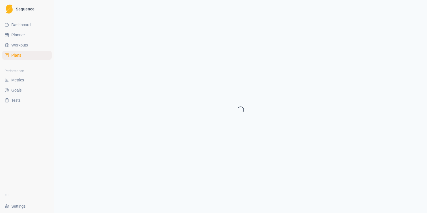
select select "month"
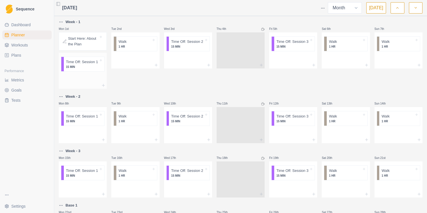
click at [89, 65] on p "Time Off: Session 1" at bounding box center [82, 62] width 32 height 6
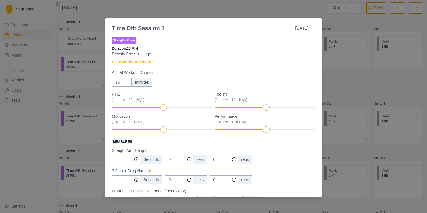
click at [138, 61] on link "View workout details" at bounding box center [131, 62] width 39 height 6
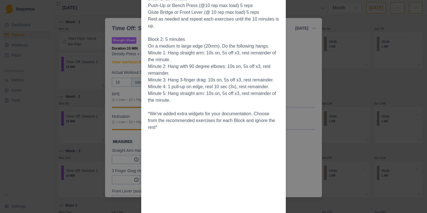
scroll to position [117, 0]
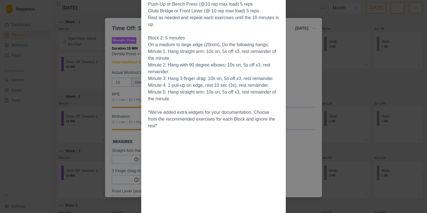
click at [303, 86] on div "Workout Details In density sessions, you’ll pick two exercises you can do for 1…" at bounding box center [213, 106] width 427 height 213
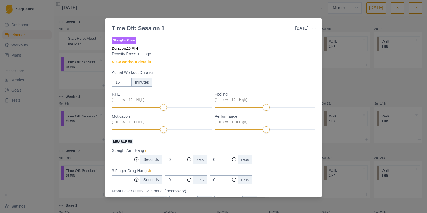
scroll to position [0, 0]
click at [339, 83] on div "Time Off: Session 1 [DATE] Link To Goal View Workout Metrics Edit Original Work…" at bounding box center [213, 106] width 427 height 213
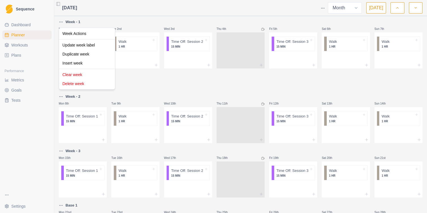
click at [62, 22] on html "Sequence Dashboard Planner Workouts Plans Performance Metrics Goals Tests Setti…" at bounding box center [213, 106] width 427 height 213
click at [78, 74] on div "Clear week" at bounding box center [87, 74] width 54 height 9
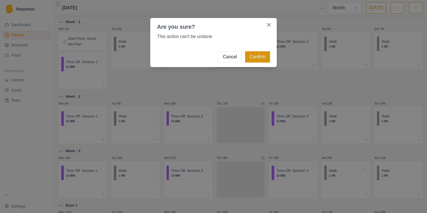
click at [255, 55] on button "Confirm" at bounding box center [257, 56] width 25 height 11
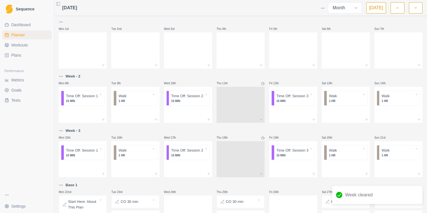
click at [61, 78] on html "Sequence Dashboard Planner Workouts Plans Performance Metrics Goals Tests Setti…" at bounding box center [213, 106] width 427 height 213
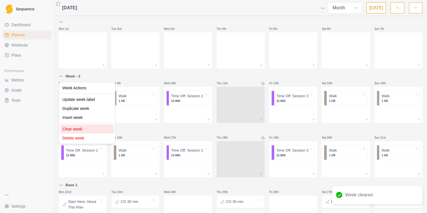
click at [97, 132] on div "Clear week" at bounding box center [87, 129] width 54 height 9
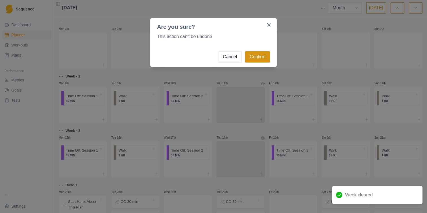
click at [256, 61] on button "Confirm" at bounding box center [257, 56] width 25 height 11
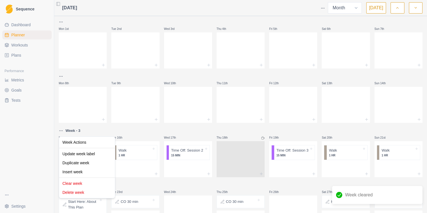
click at [60, 131] on html "Sequence Dashboard Planner Workouts Plans Performance Metrics Goals Tests Setti…" at bounding box center [213, 106] width 427 height 213
click at [77, 183] on div "Clear week" at bounding box center [87, 183] width 54 height 9
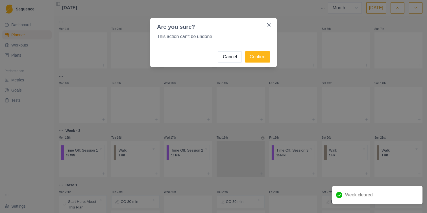
click at [256, 65] on footer "Cancel Confirm" at bounding box center [213, 57] width 127 height 20
click at [256, 56] on button "Confirm" at bounding box center [257, 56] width 25 height 11
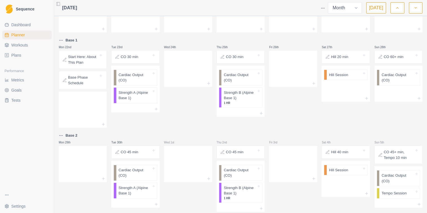
scroll to position [147, 0]
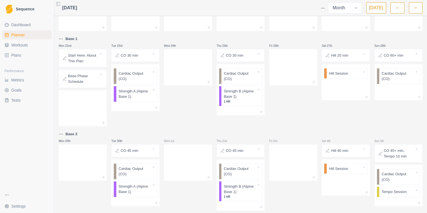
click at [82, 57] on p "Start Here: About This Plan" at bounding box center [83, 58] width 30 height 11
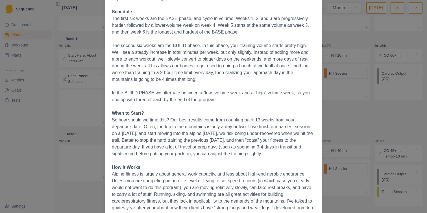
scroll to position [56, 0]
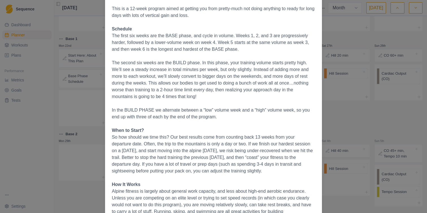
click at [360, 132] on div "Start Here: About This Plan [DATE] Overview A principle-based plan for getting …" at bounding box center [213, 106] width 427 height 213
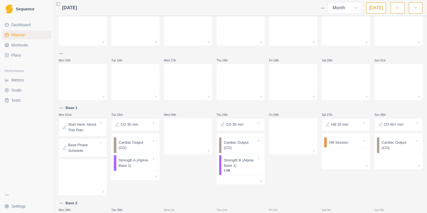
scroll to position [160, 0]
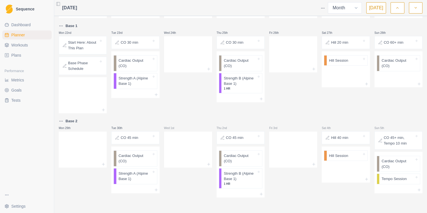
click at [25, 47] on span "Workouts" at bounding box center [19, 45] width 17 height 6
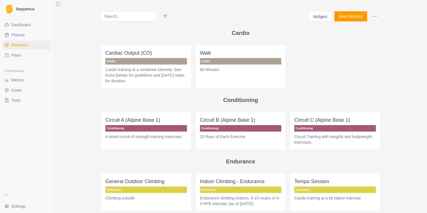
click at [15, 54] on span "Plans" at bounding box center [16, 56] width 10 height 6
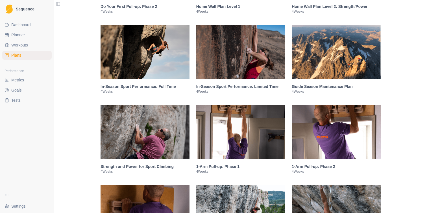
scroll to position [738, 0]
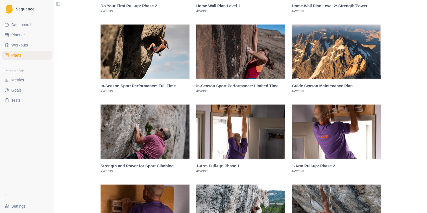
click at [147, 87] on div "In-Season Sport Performance: Full Time 4 Weeks" at bounding box center [145, 88] width 89 height 19
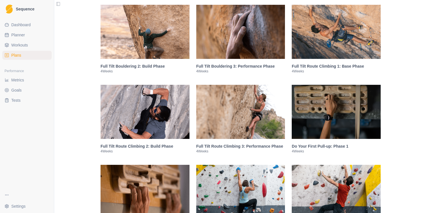
scroll to position [520, 0]
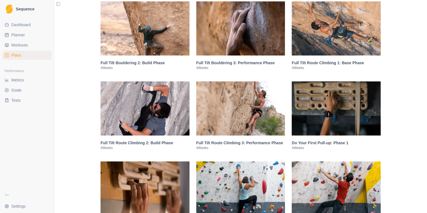
click at [335, 56] on img at bounding box center [336, 28] width 89 height 54
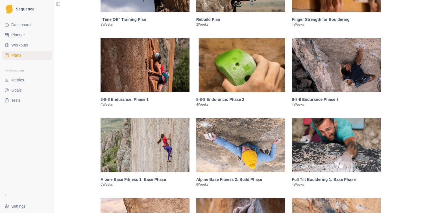
scroll to position [321, 0]
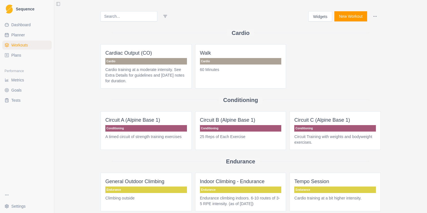
click at [19, 33] on span "Planner" at bounding box center [18, 35] width 14 height 6
select select "month"
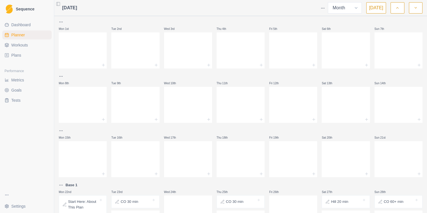
click at [23, 24] on span "Dashboard" at bounding box center [20, 25] width 19 height 6
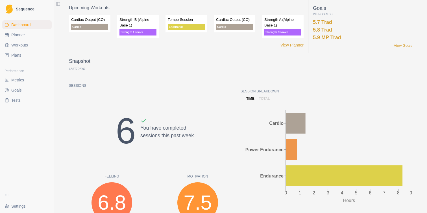
click at [14, 40] on ul "Dashboard Planner Workouts Plans" at bounding box center [26, 40] width 49 height 40
click at [18, 35] on span "Planner" at bounding box center [18, 35] width 14 height 6
select select "month"
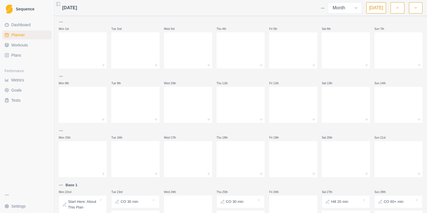
click at [394, 7] on button "button" at bounding box center [398, 7] width 14 height 11
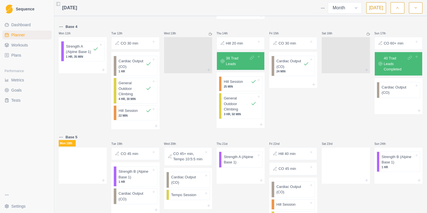
scroll to position [241, 0]
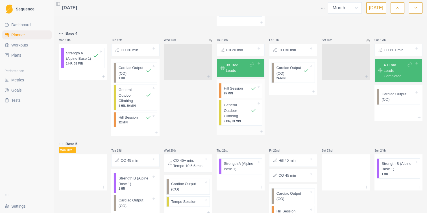
click at [225, 123] on p "3 HR, 50 MIN" at bounding box center [240, 121] width 33 height 4
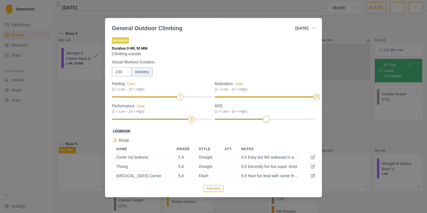
click at [354, 110] on div "General Outdoor Climbing [DATE] Link To Goal View Workout Metrics Edit Original…" at bounding box center [213, 106] width 427 height 213
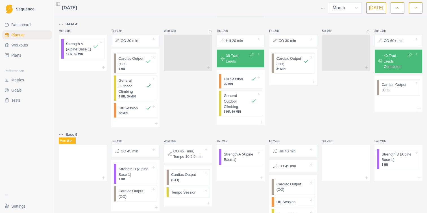
scroll to position [252, 0]
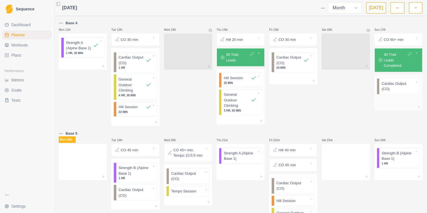
click at [409, 104] on div at bounding box center [398, 107] width 48 height 7
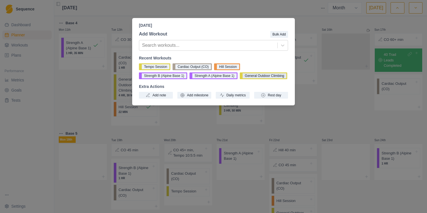
click at [240, 79] on button "General Outdoor Climbing" at bounding box center [263, 76] width 47 height 7
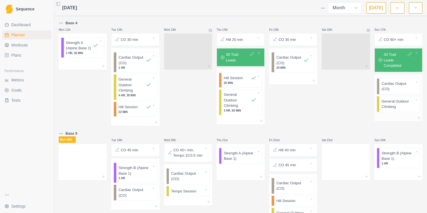
click at [392, 104] on p "General Outdoor Climbing" at bounding box center [397, 104] width 33 height 11
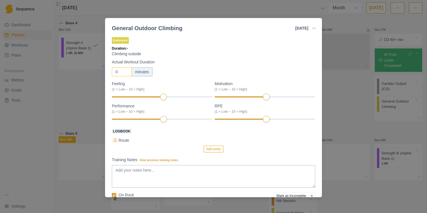
click at [122, 72] on input "0" at bounding box center [122, 71] width 20 height 9
type input "230"
click at [191, 58] on div "Endurance Duration: 3 HR, 50 MIN Climbing outside Actual Workout Duration 230 m…" at bounding box center [213, 129] width 203 height 186
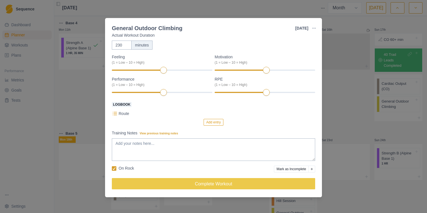
click at [219, 123] on button "Add entry" at bounding box center [213, 122] width 19 height 7
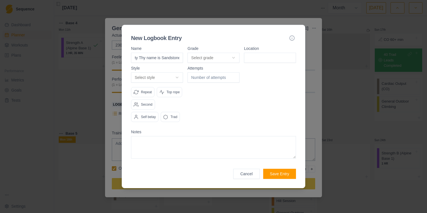
scroll to position [0, 10]
type input "Frailty Thy name is Sandstone"
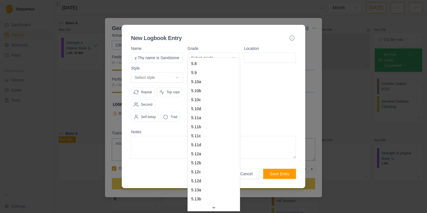
scroll to position [0, 0]
click at [210, 51] on body "Sequence Dashboard Planner Workouts Plans Performance Metrics Goals Tests Setti…" at bounding box center [213, 106] width 427 height 213
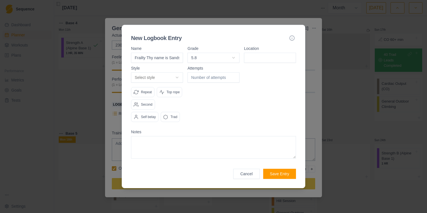
click at [254, 55] on input at bounding box center [270, 58] width 52 height 10
type input "Hamlet Wall"
click at [165, 77] on div "Select style Onsight Flash Redpoint Attempt Work Repeat Top rope Second Self be…" at bounding box center [157, 98] width 52 height 50
click at [166, 70] on body "Sequence Dashboard Planner Workouts Plans Performance Metrics Goals Tests Setti…" at bounding box center [213, 106] width 427 height 213
click at [167, 152] on textarea at bounding box center [213, 147] width 165 height 23
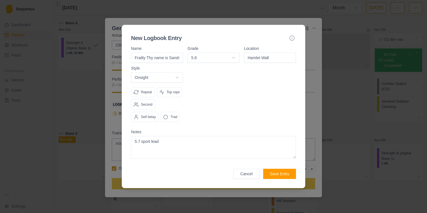
type textarea "5.7 sport lead"
click at [276, 179] on button "Save Entry" at bounding box center [279, 174] width 33 height 10
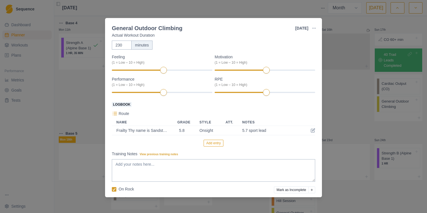
click at [209, 145] on button "Add entry" at bounding box center [213, 143] width 19 height 7
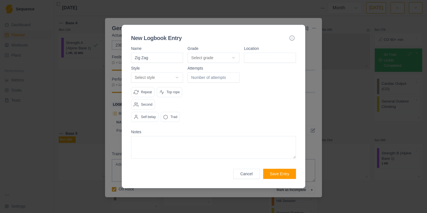
type input "Zig Zag"
click at [233, 53] on body "Sequence Dashboard Planner Workouts Plans Performance Metrics Goals Tests Setti…" at bounding box center [213, 106] width 427 height 213
click at [254, 54] on input at bounding box center [270, 58] width 52 height 10
type input "[MEDICAL_DATA][GEOGRAPHIC_DATA]"
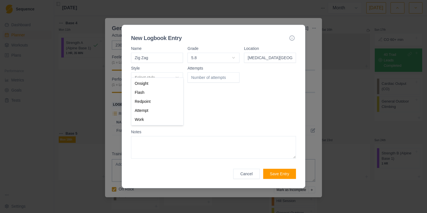
click at [166, 71] on body "Sequence Dashboard Planner Workouts Plans Performance Metrics Goals Tests Setti…" at bounding box center [213, 106] width 427 height 213
click at [207, 114] on body "Sequence Dashboard Planner Workouts Plans Performance Metrics Goals Tests Setti…" at bounding box center [213, 106] width 427 height 213
click at [209, 73] on input "number" at bounding box center [214, 78] width 52 height 10
type input "1"
click at [204, 89] on div "Attempts 1" at bounding box center [214, 96] width 52 height 60
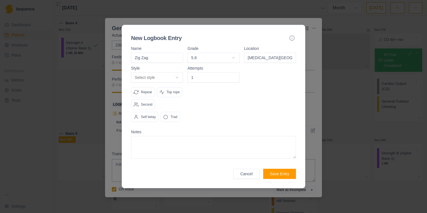
click at [172, 122] on div "Trad" at bounding box center [170, 117] width 19 height 10
click at [176, 72] on body "Sequence Dashboard Planner Workouts Plans Performance Metrics Goals Tests Setti…" at bounding box center [213, 106] width 427 height 213
click at [212, 105] on body "Sequence Dashboard Planner Workouts Plans Performance Metrics Goals Tests Setti…" at bounding box center [213, 106] width 427 height 213
click at [139, 87] on div "Repeat" at bounding box center [142, 92] width 23 height 10
click at [180, 153] on textarea at bounding box center [213, 147] width 165 height 23
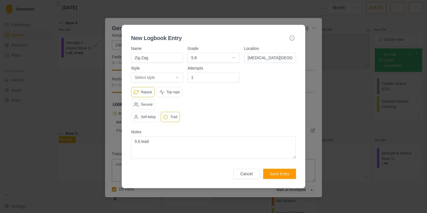
type textarea "5.6 lead"
click at [274, 179] on button "Save Entry" at bounding box center [279, 174] width 33 height 10
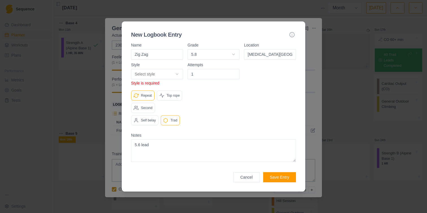
click at [154, 71] on body "Sequence Dashboard Planner Workouts Plans Performance Metrics Goals Tests Setti…" at bounding box center [213, 106] width 427 height 213
select select "flash"
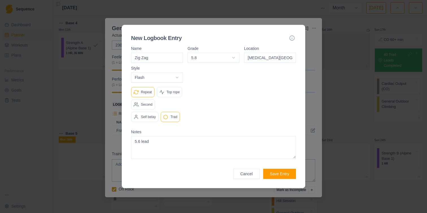
click at [280, 179] on button "Save Entry" at bounding box center [279, 174] width 33 height 10
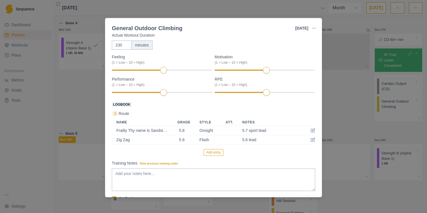
click at [217, 152] on button "Add entry" at bounding box center [213, 152] width 19 height 7
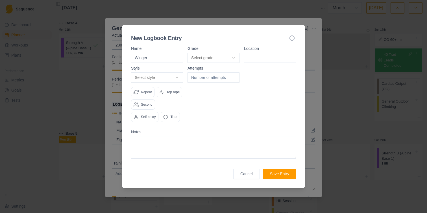
type input "Winger"
click at [223, 51] on body "Sequence Dashboard Planner Workouts Plans Performance Metrics Goals Tests Setti…" at bounding box center [213, 106] width 427 height 213
click at [260, 53] on input at bounding box center [270, 58] width 52 height 10
type input "[MEDICAL_DATA][GEOGRAPHIC_DATA]"
click at [176, 70] on body "Sequence Dashboard Planner Workouts Plans Performance Metrics Goals Tests Setti…" at bounding box center [213, 106] width 427 height 213
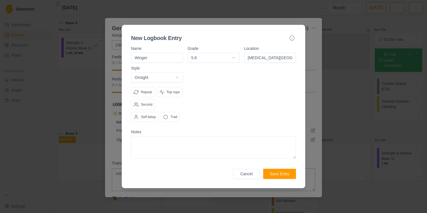
click at [148, 73] on body "Sequence Dashboard Planner Workouts Plans Performance Metrics Goals Tests Setti…" at bounding box center [213, 106] width 427 height 213
select select "flash"
click at [169, 122] on div "Trad" at bounding box center [170, 117] width 19 height 10
click at [176, 152] on textarea at bounding box center [213, 147] width 165 height 23
type textarea "5.6 trad lead"
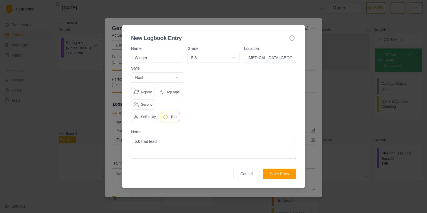
click at [269, 178] on button "Save Entry" at bounding box center [279, 174] width 33 height 10
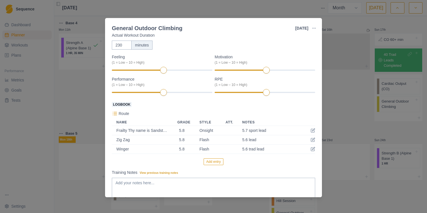
click at [212, 162] on button "Add entry" at bounding box center [213, 162] width 19 height 7
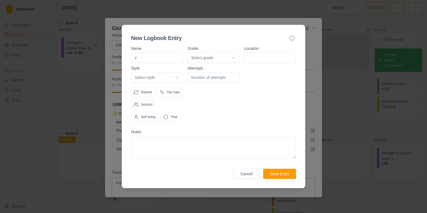
type input "vi"
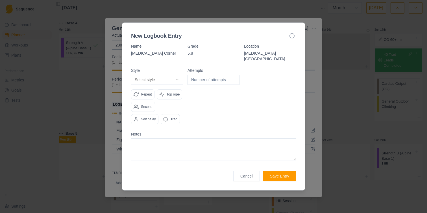
click at [163, 74] on body "Sequence Dashboard Planner Workouts Plans Performance Metrics Goals Tests Setti…" at bounding box center [213, 106] width 427 height 213
select select "flash"
click at [150, 90] on div "Repeat" at bounding box center [142, 95] width 23 height 10
click at [172, 121] on p "Trad" at bounding box center [174, 119] width 7 height 5
click at [169, 145] on textarea at bounding box center [213, 150] width 165 height 23
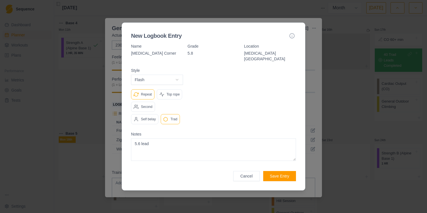
type textarea "5.6 lead"
click at [284, 180] on button "Save Entry" at bounding box center [279, 176] width 33 height 10
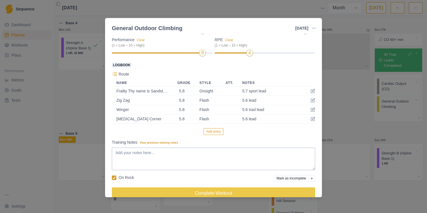
scroll to position [76, 0]
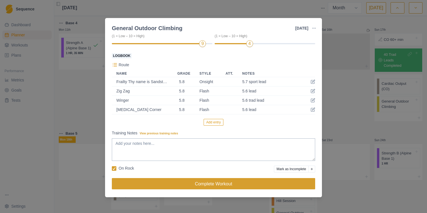
click at [204, 183] on button "Complete Workout" at bounding box center [213, 183] width 203 height 11
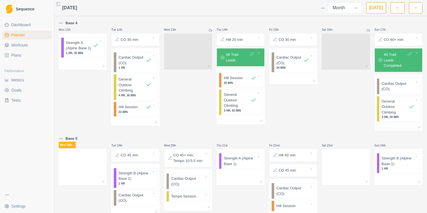
click at [391, 89] on p "Cardiac Output (CO)" at bounding box center [397, 86] width 33 height 11
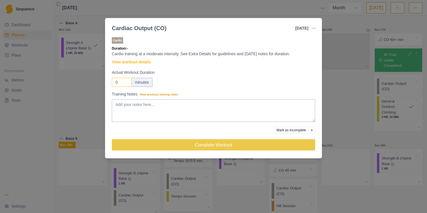
click at [119, 82] on input "0" at bounding box center [122, 82] width 20 height 9
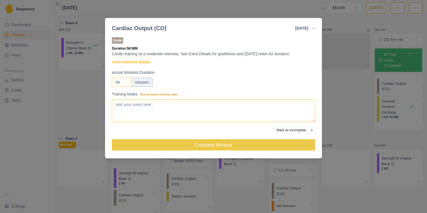
type input "58"
click at [122, 107] on textarea "Training Notes View previous training notes" at bounding box center [213, 111] width 203 height 23
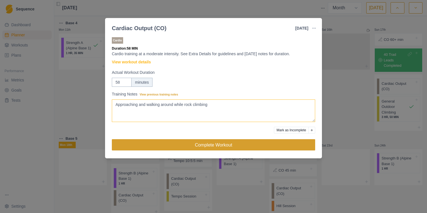
type textarea "Approaching and walking around while rock climbing"
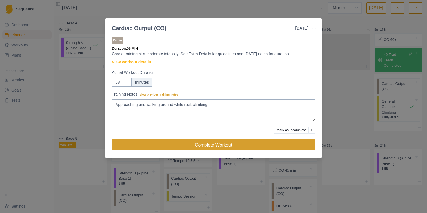
click at [162, 146] on button "Complete Workout" at bounding box center [213, 144] width 203 height 11
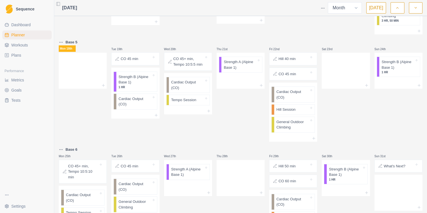
scroll to position [356, 0]
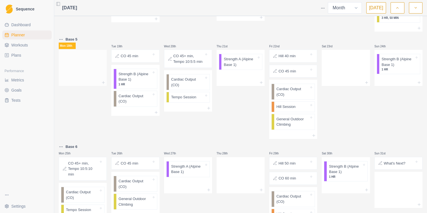
click at [80, 72] on div at bounding box center [83, 66] width 48 height 25
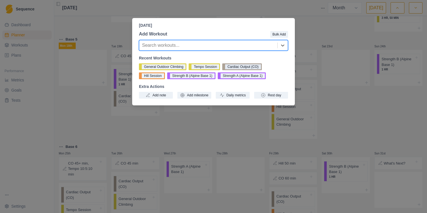
click at [239, 68] on button "Cardiac Output (CO)" at bounding box center [241, 67] width 39 height 7
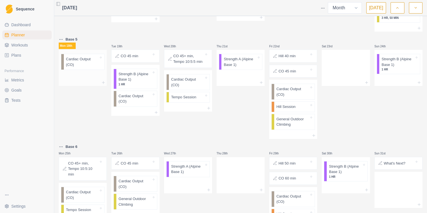
click at [87, 64] on p "Cardiac Output (CO)" at bounding box center [82, 61] width 33 height 11
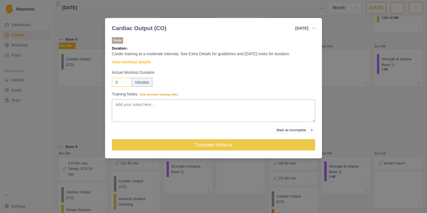
click at [123, 84] on input "0" at bounding box center [122, 82] width 20 height 9
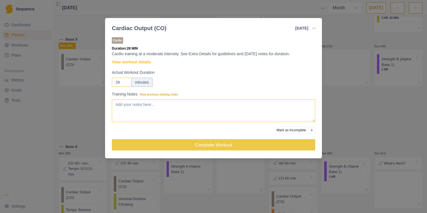
type input "28"
click at [120, 108] on textarea "Training Notes View previous training notes" at bounding box center [213, 111] width 203 height 23
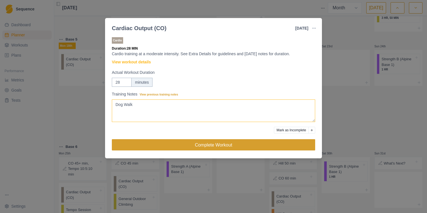
type textarea "Dog Walk"
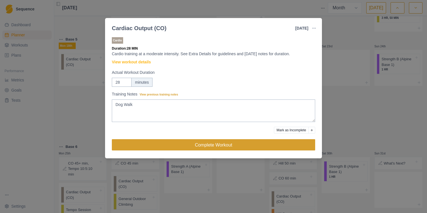
click at [149, 143] on button "Complete Workout" at bounding box center [213, 144] width 203 height 11
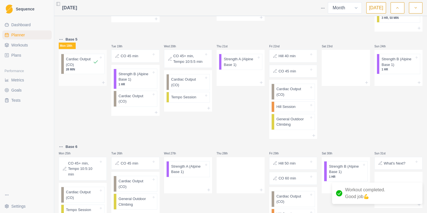
click at [80, 64] on p "Cardiac Output (CO)" at bounding box center [79, 61] width 27 height 11
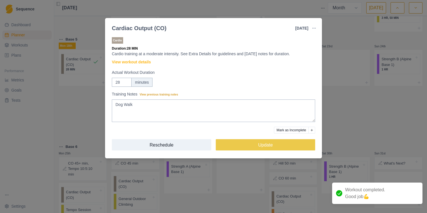
click at [91, 118] on div "Cardiac Output (CO) [DATE] Link To Goal View Workout Metrics Edit Original Work…" at bounding box center [213, 106] width 427 height 213
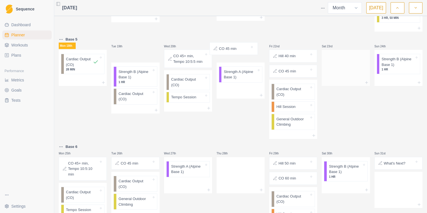
scroll to position [351, 0]
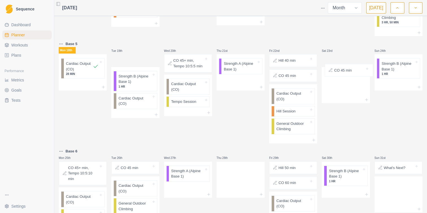
drag, startPoint x: 141, startPoint y: 57, endPoint x: 352, endPoint y: 65, distance: 210.8
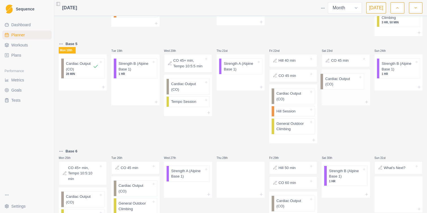
drag, startPoint x: 133, startPoint y: 88, endPoint x: 351, endPoint y: 79, distance: 217.9
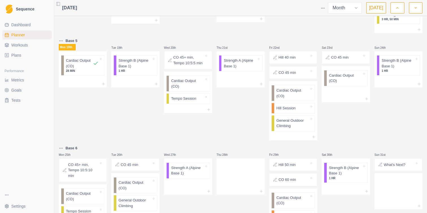
scroll to position [352, 0]
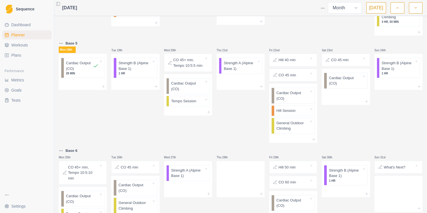
click at [22, 26] on span "Dashboard" at bounding box center [20, 25] width 19 height 6
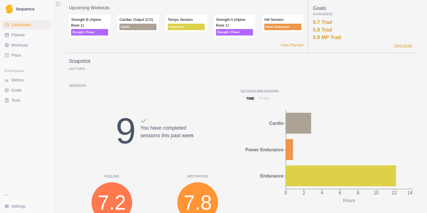
click at [405, 43] on div "Goals In Progress 5.7 Trad 5.8 Trad 5.9 MP Trad View Goals" at bounding box center [362, 27] width 99 height 44
click at [404, 48] on link "View Goals" at bounding box center [403, 46] width 19 height 6
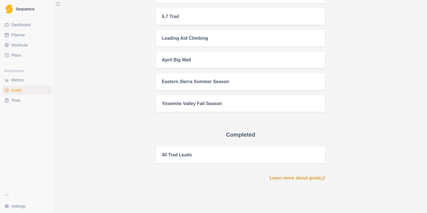
scroll to position [123, 0]
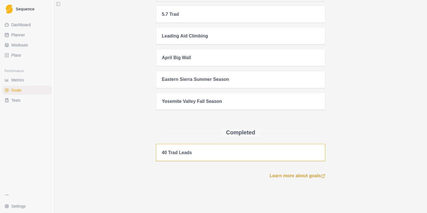
click at [249, 157] on div "40 Trad Leads" at bounding box center [240, 153] width 169 height 17
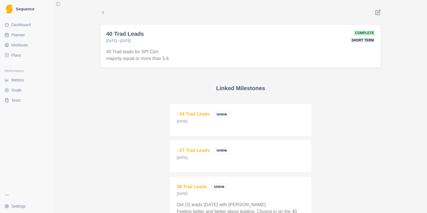
click at [25, 37] on span "Planner" at bounding box center [18, 35] width 14 height 6
select select "month"
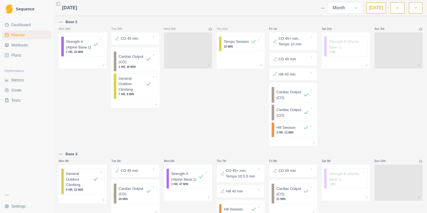
click at [16, 80] on span "Metrics" at bounding box center [17, 80] width 13 height 6
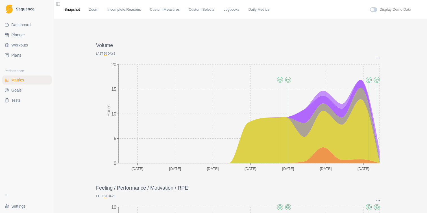
click at [24, 26] on span "Dashboard" at bounding box center [20, 25] width 19 height 6
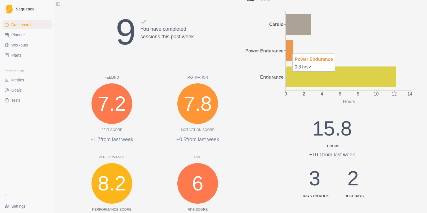
scroll to position [99, 0]
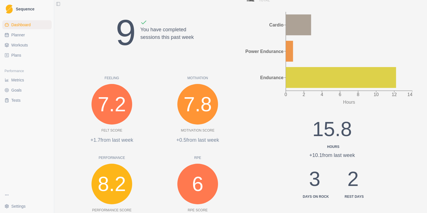
click at [23, 11] on link "Sequence" at bounding box center [26, 9] width 49 height 14
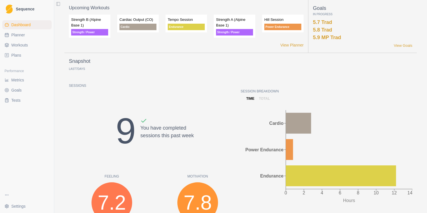
click at [16, 56] on span "Plans" at bounding box center [16, 56] width 10 height 6
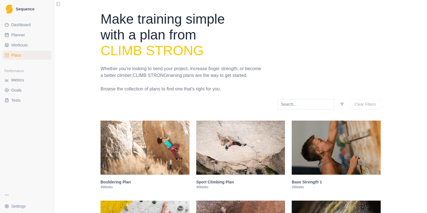
click at [19, 101] on span "Tests" at bounding box center [15, 101] width 9 height 6
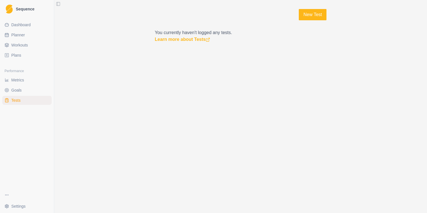
click at [19, 90] on span "Goals" at bounding box center [16, 91] width 10 height 6
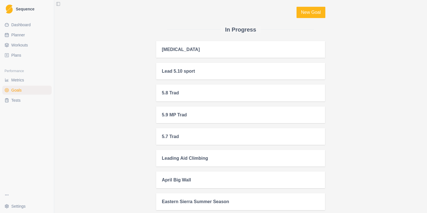
click at [24, 24] on span "Dashboard" at bounding box center [20, 25] width 19 height 6
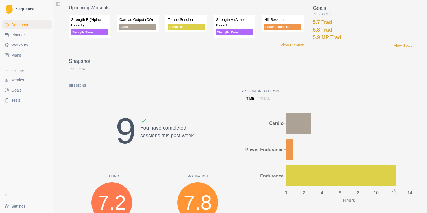
click at [11, 35] on link "Planner" at bounding box center [26, 34] width 49 height 9
select select "month"
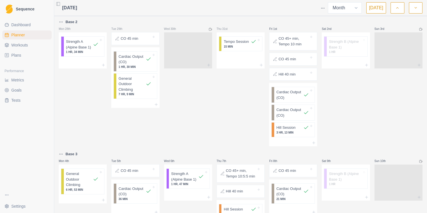
click at [16, 45] on span "Workouts" at bounding box center [19, 45] width 17 height 6
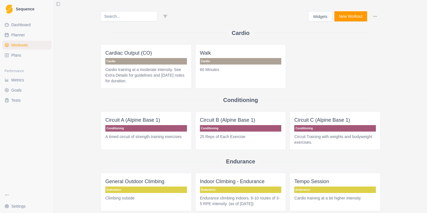
click at [21, 57] on link "Plans" at bounding box center [26, 55] width 49 height 9
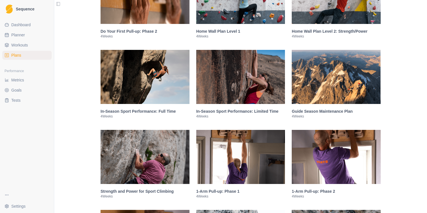
scroll to position [711, 0]
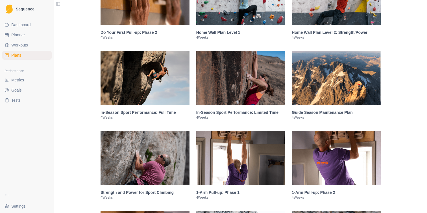
click at [319, 105] on img at bounding box center [336, 78] width 89 height 54
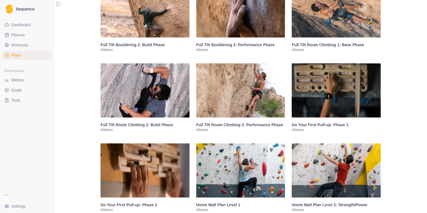
scroll to position [524, 0]
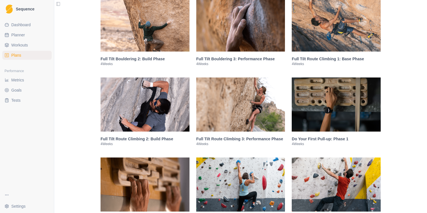
click at [15, 12] on link "Sequence" at bounding box center [26, 9] width 49 height 14
